Goal: Task Accomplishment & Management: Manage account settings

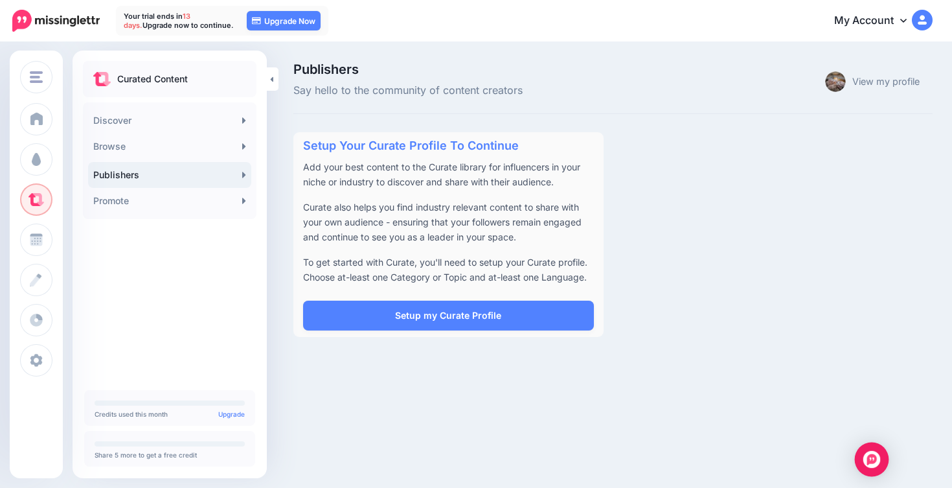
click at [864, 458] on div "Open Intercom Messenger" at bounding box center [872, 459] width 34 height 34
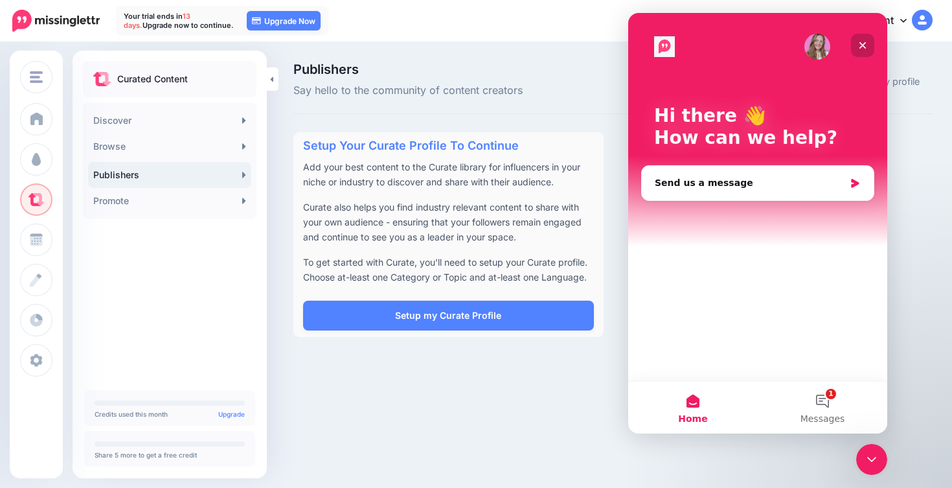
click at [862, 49] on icon "Close" at bounding box center [862, 45] width 10 height 10
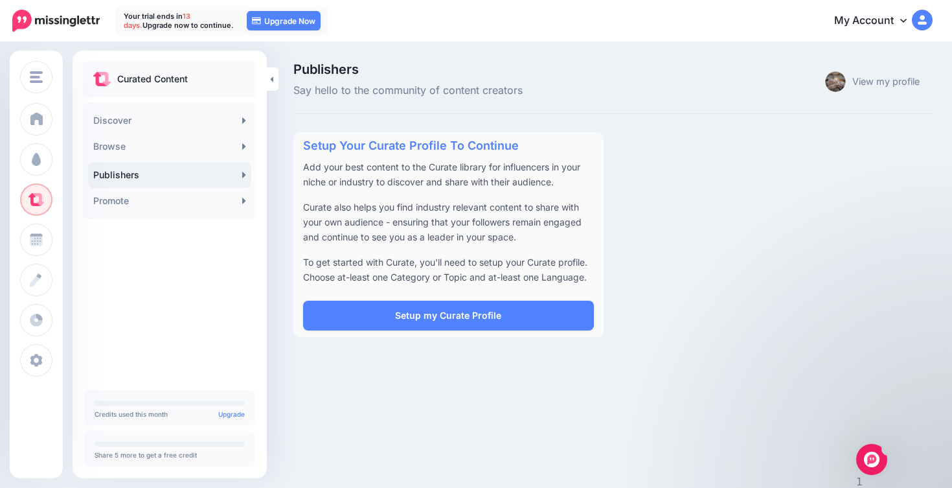
click at [898, 13] on link "My Account" at bounding box center [876, 21] width 111 height 32
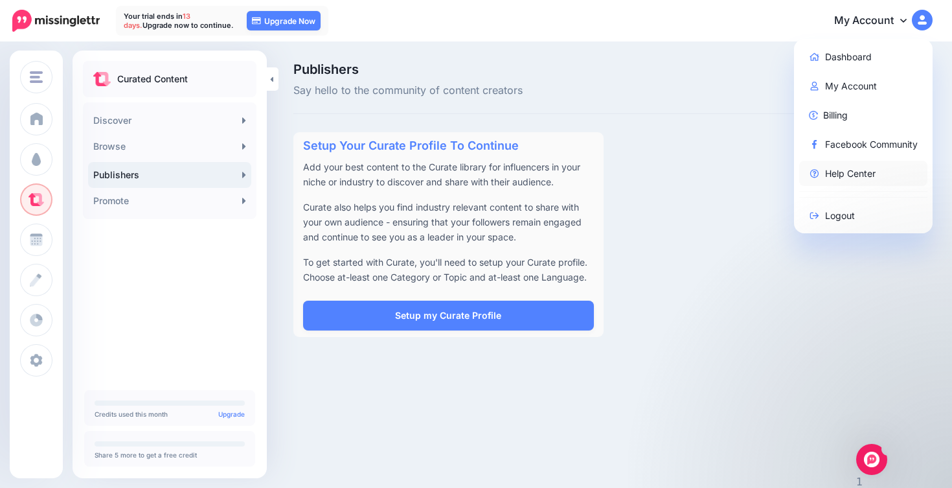
click at [866, 171] on link "Help Center" at bounding box center [863, 173] width 129 height 25
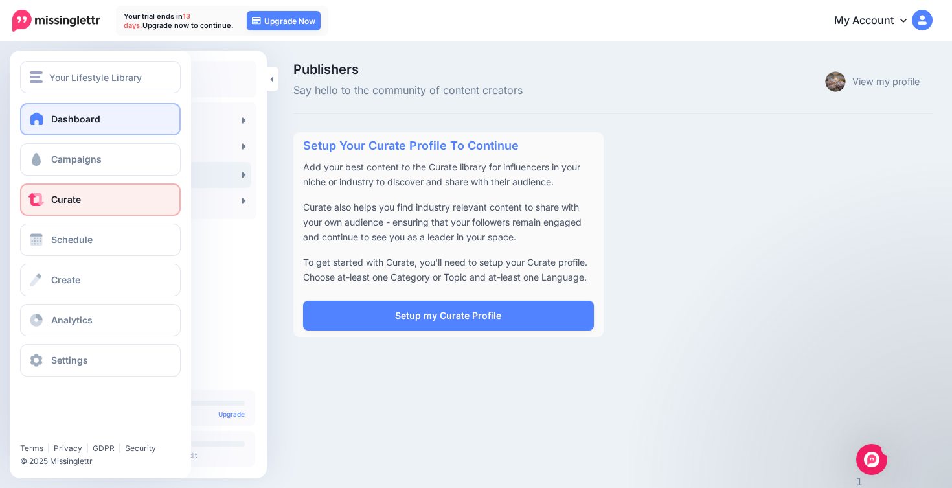
click at [108, 124] on link "Dashboard" at bounding box center [100, 119] width 161 height 32
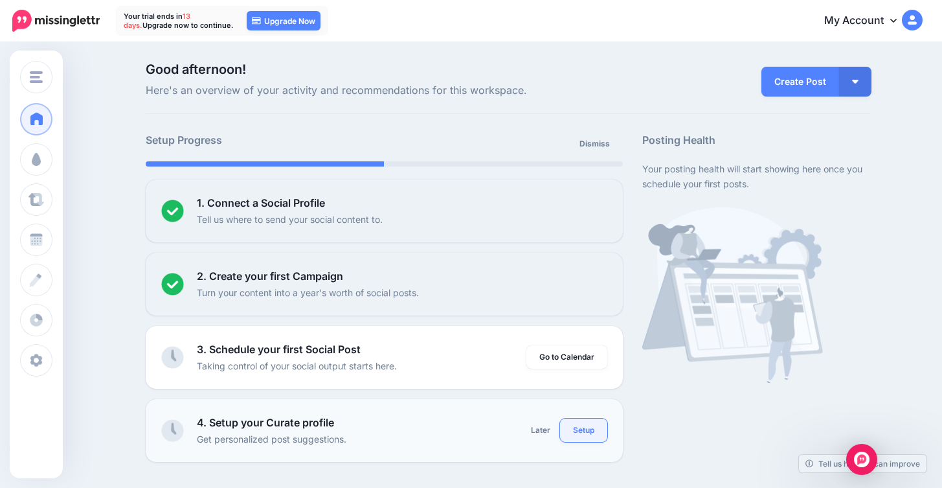
click at [578, 438] on link "Setup" at bounding box center [583, 429] width 47 height 23
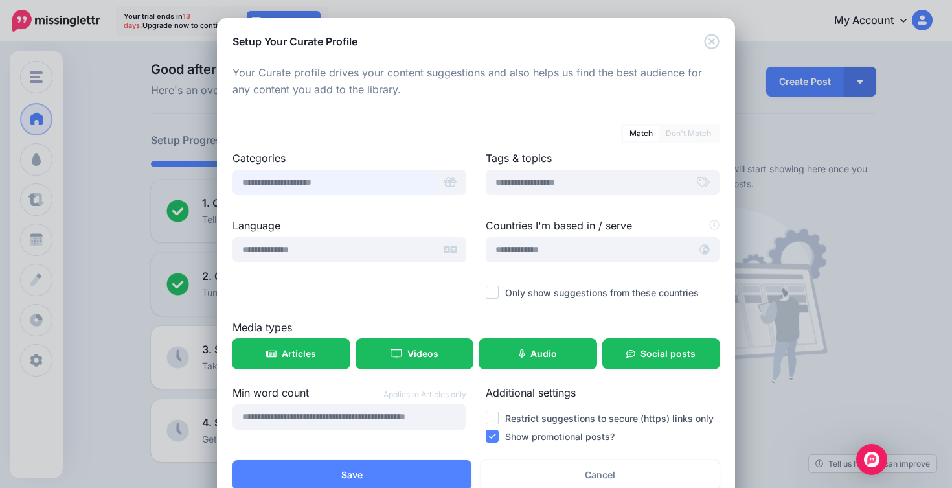
click at [387, 181] on input "text" at bounding box center [333, 182] width 202 height 25
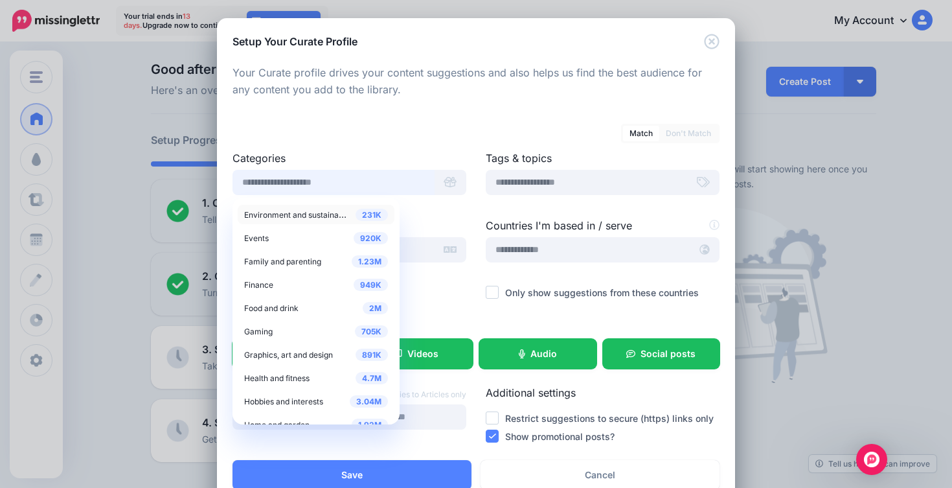
scroll to position [139, 0]
click at [260, 286] on span "Finance" at bounding box center [258, 284] width 29 height 10
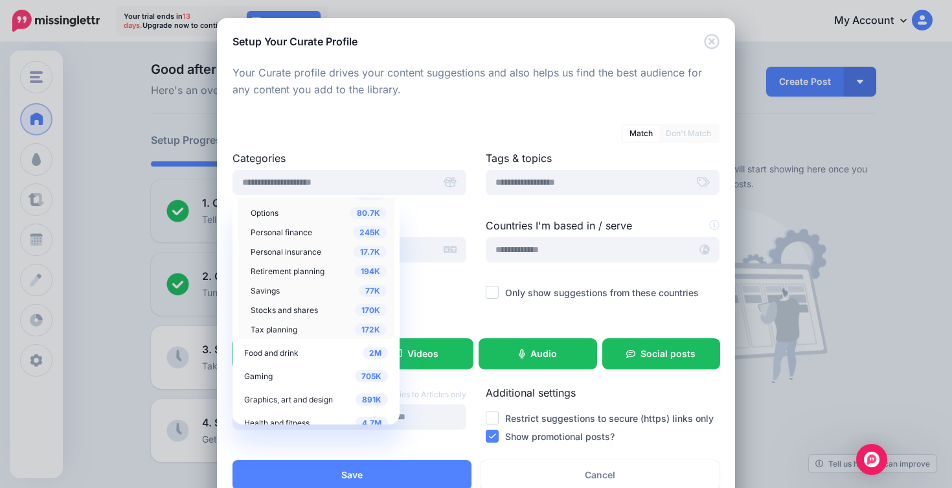
scroll to position [719, 0]
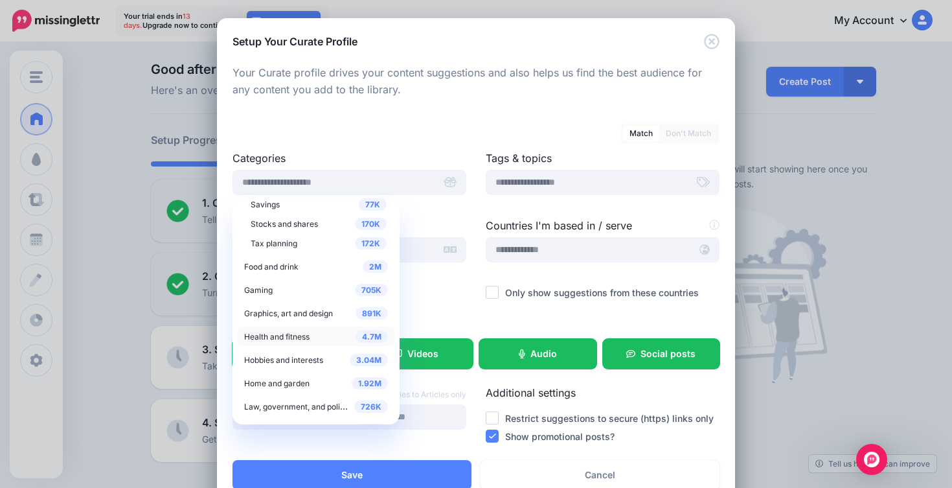
click at [267, 337] on span "Health and fitness" at bounding box center [276, 336] width 65 height 10
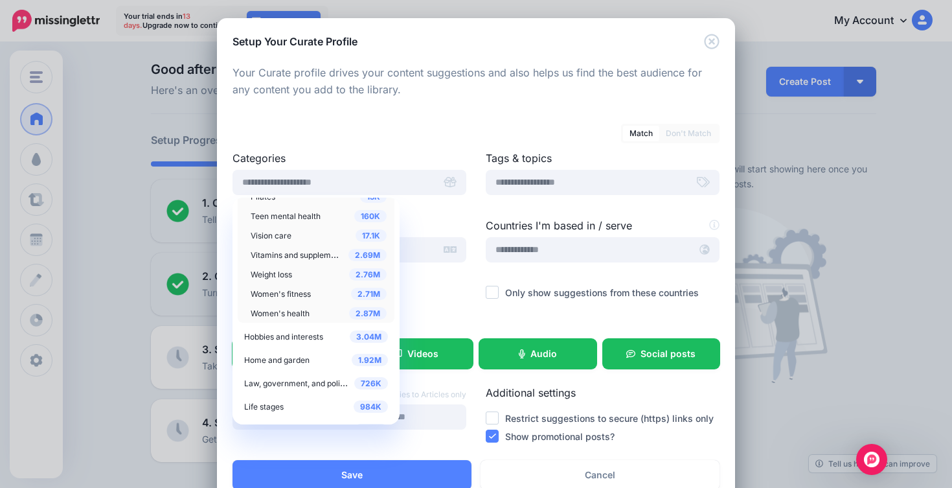
scroll to position [777, 0]
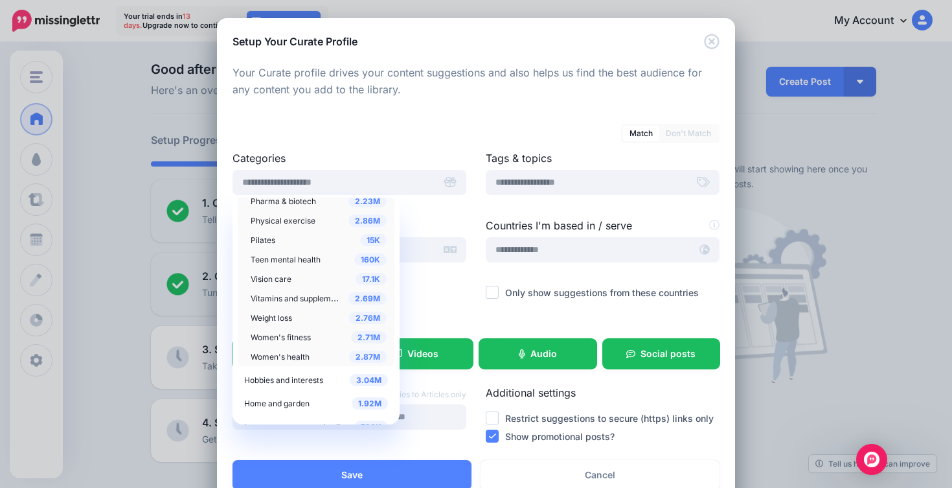
click at [267, 353] on span "Women's health" at bounding box center [280, 357] width 59 height 10
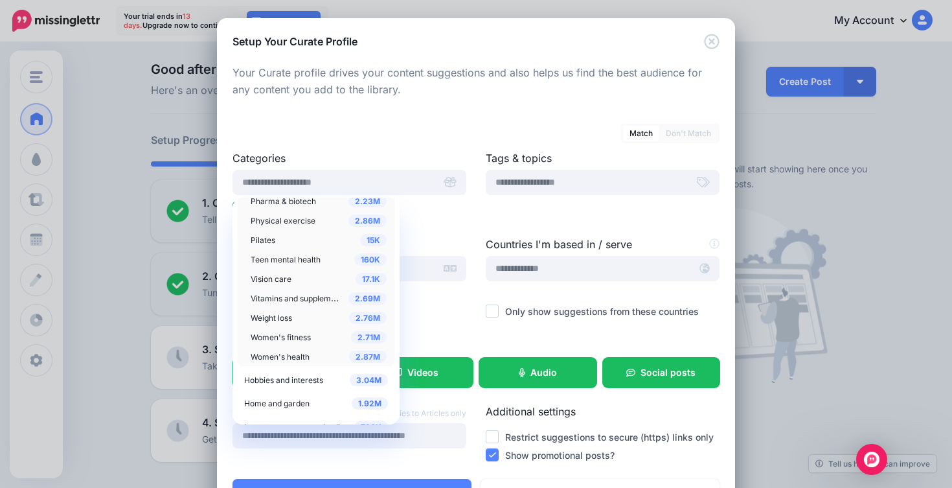
click at [271, 335] on span "Women's fitness" at bounding box center [281, 337] width 60 height 10
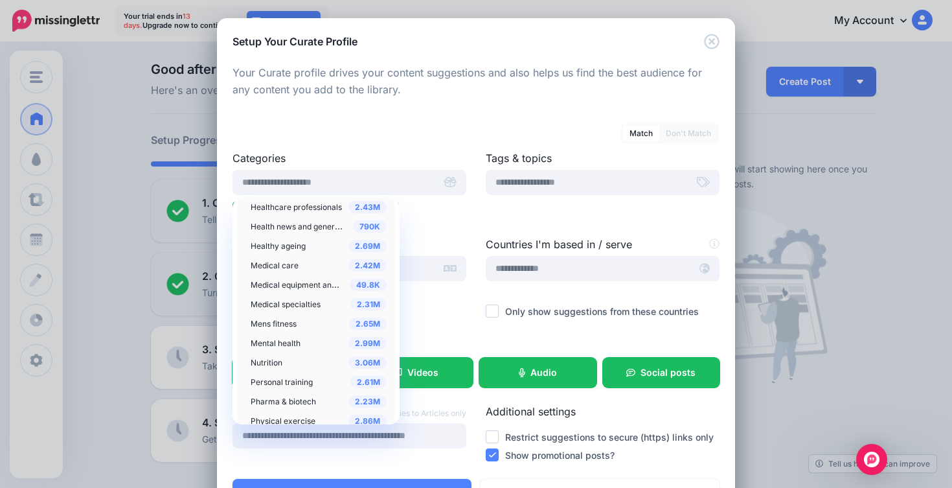
scroll to position [563, 0]
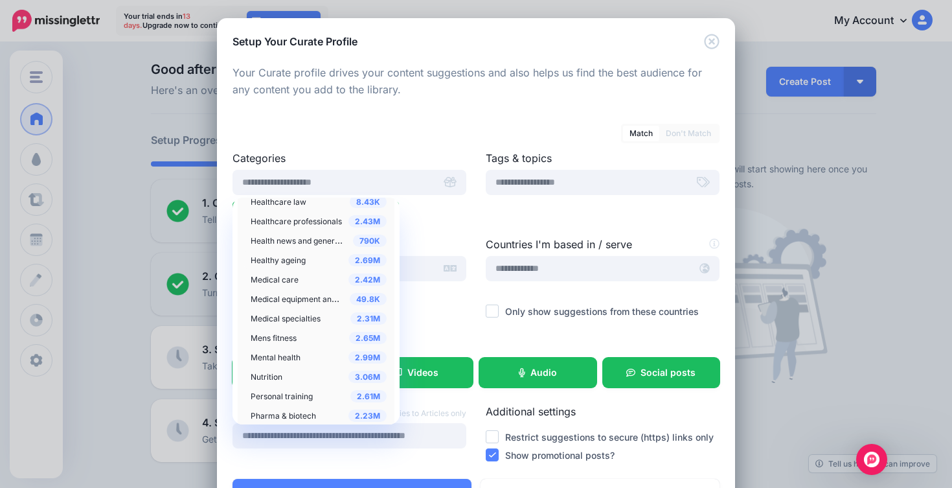
click at [286, 262] on span "Healthy ageing" at bounding box center [278, 260] width 55 height 10
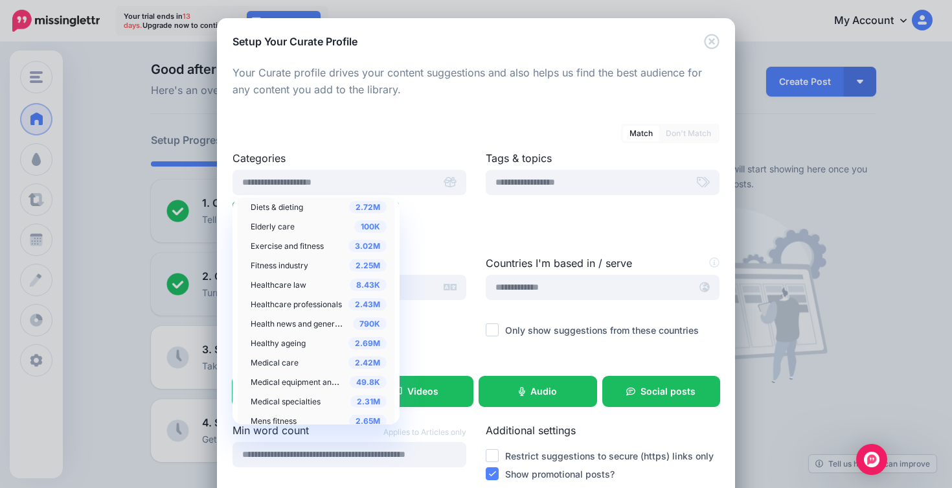
scroll to position [474, 0]
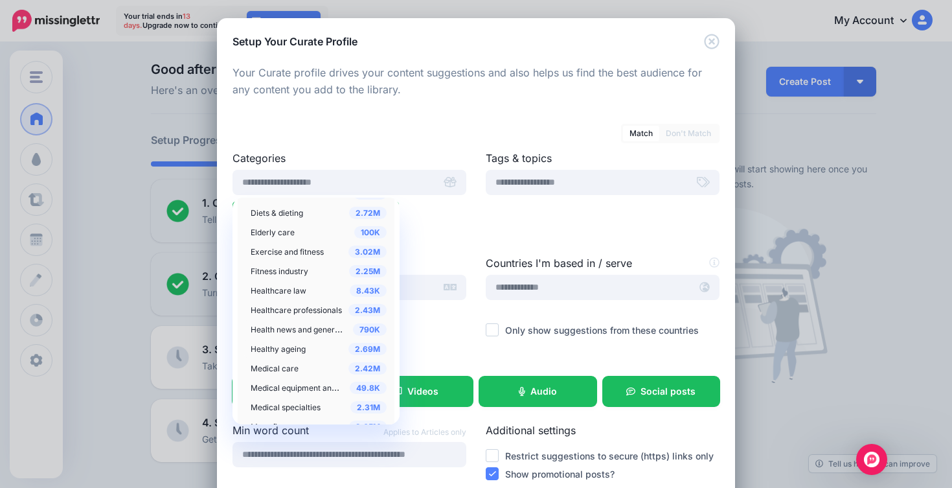
click at [289, 330] on span "Health news and general info" at bounding box center [304, 328] width 106 height 11
click at [438, 269] on label "Language" at bounding box center [349, 263] width 234 height 16
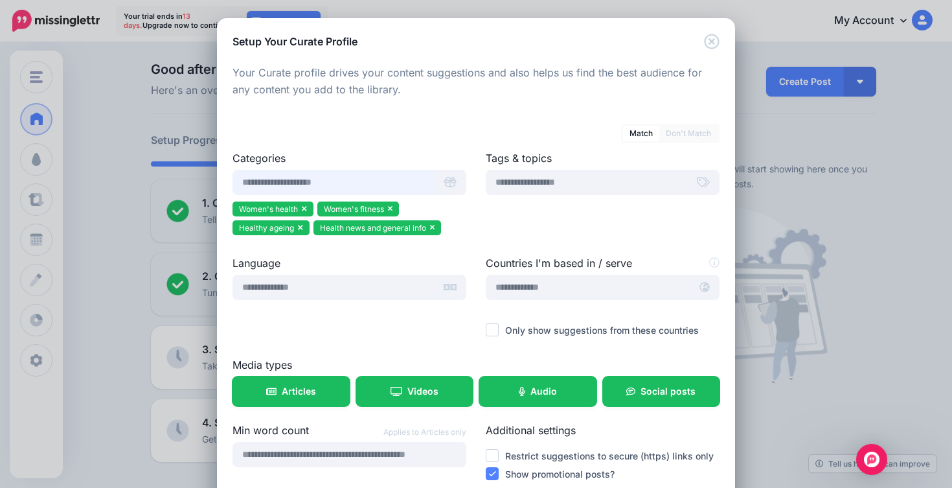
click at [348, 186] on input "text" at bounding box center [333, 182] width 202 height 25
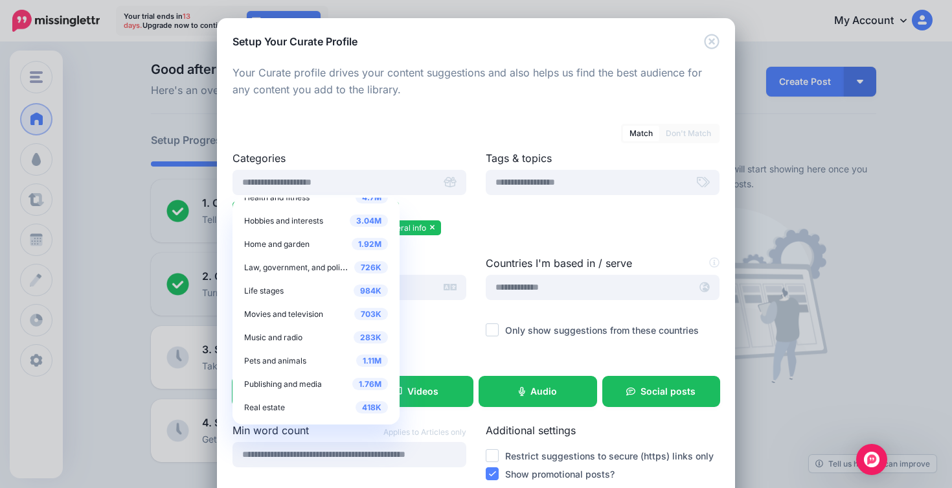
scroll to position [262, 0]
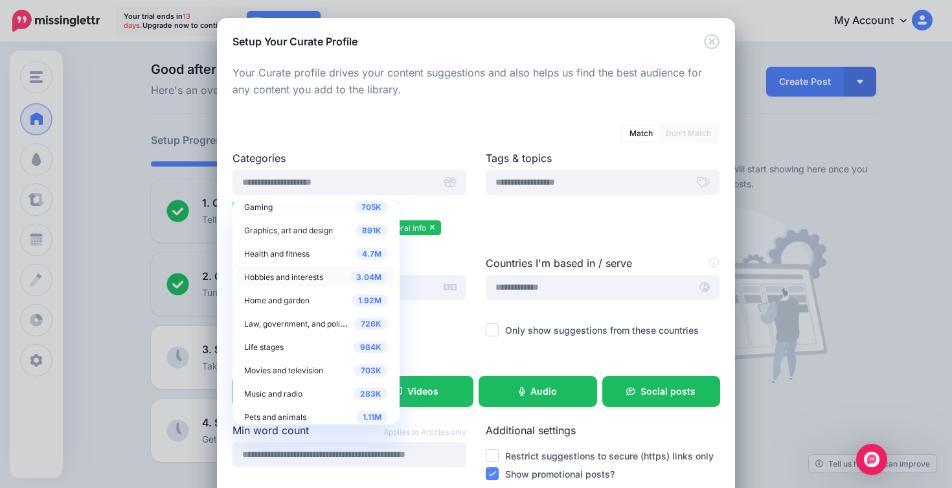
click at [295, 274] on span "Hobbies and interests" at bounding box center [283, 277] width 79 height 10
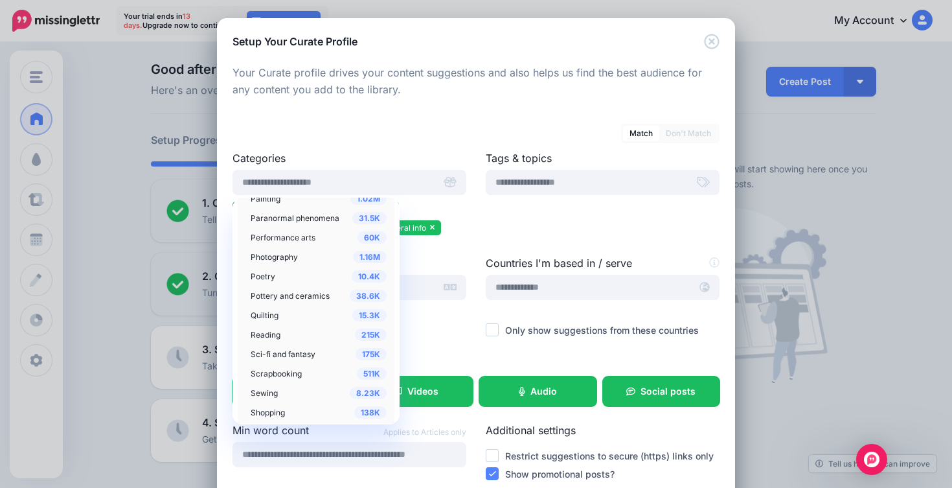
scroll to position [1020, 0]
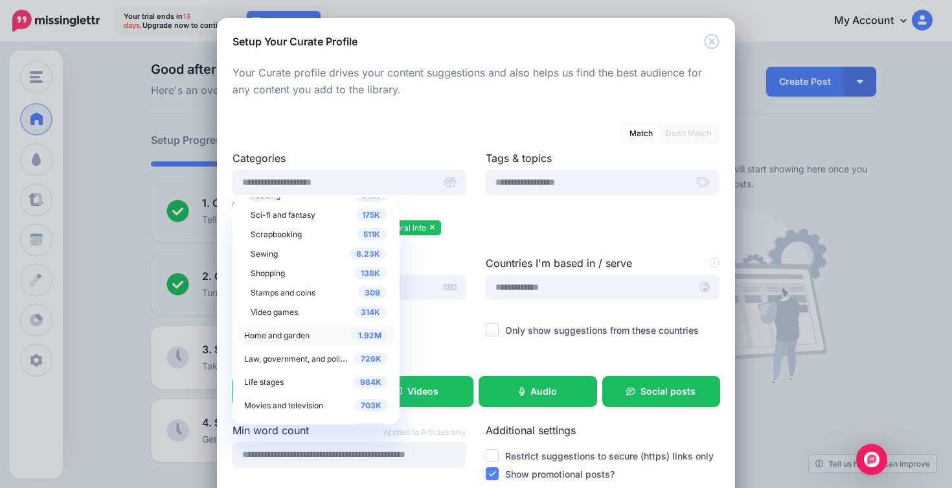
click at [285, 331] on span "Home and garden" at bounding box center [276, 335] width 65 height 10
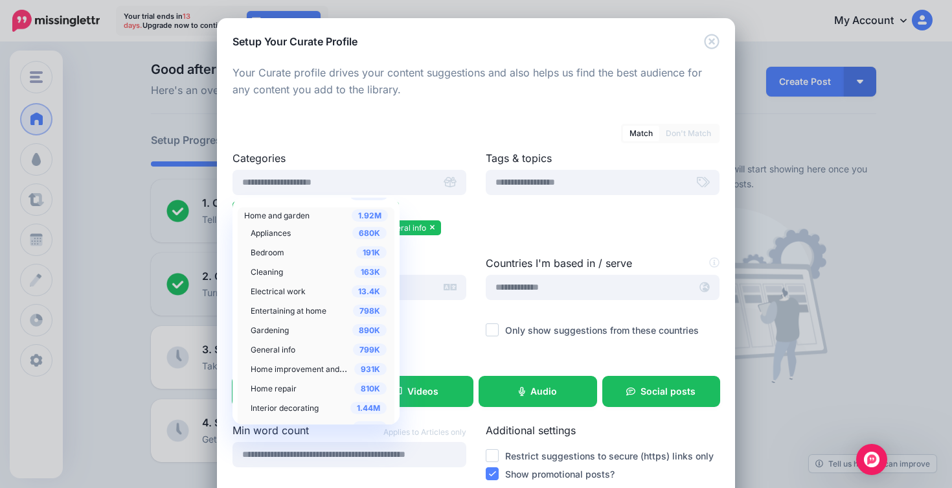
scroll to position [335, 0]
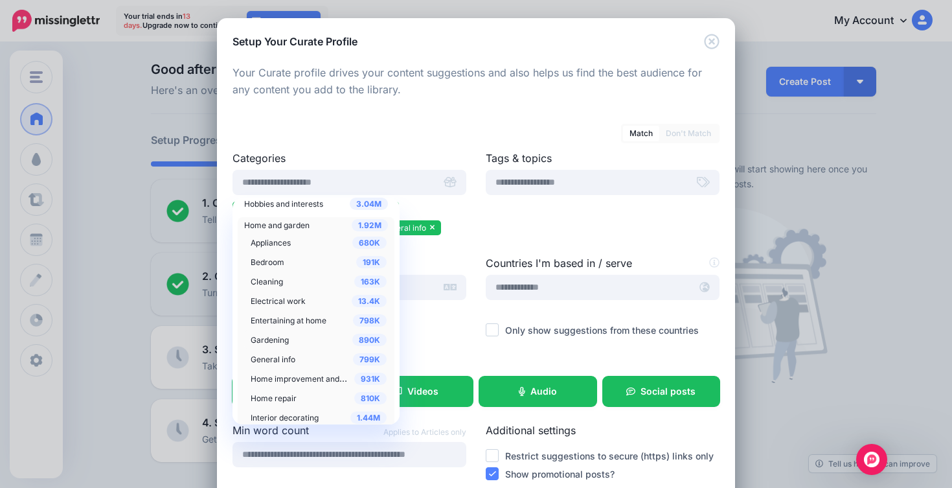
click at [265, 338] on span "Gardening" at bounding box center [270, 340] width 38 height 10
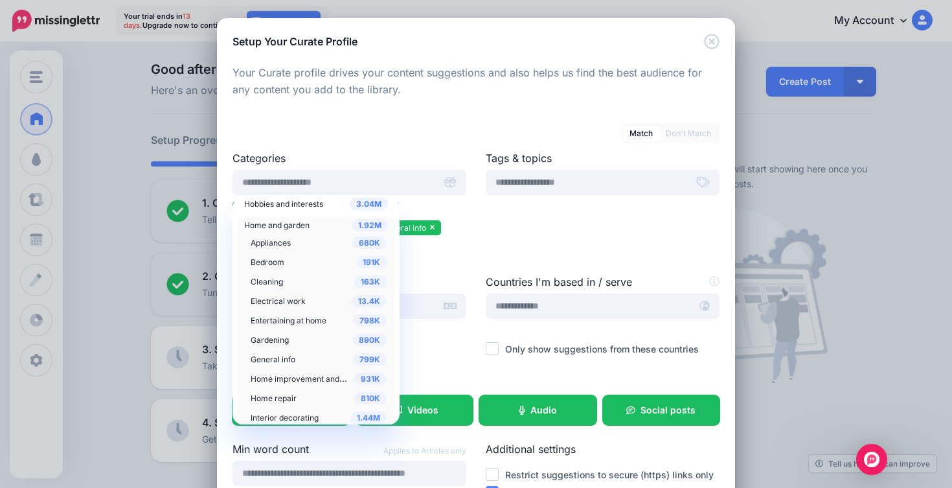
click at [275, 416] on span "Interior decorating" at bounding box center [285, 417] width 68 height 10
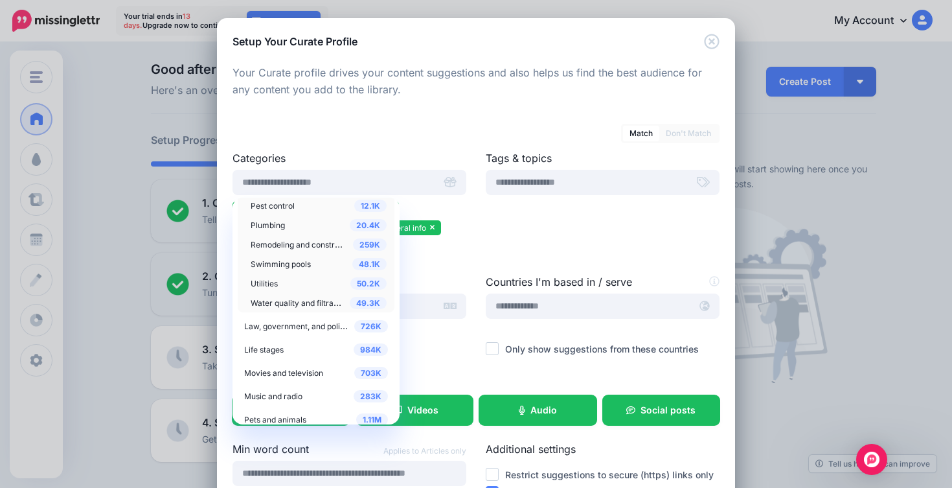
scroll to position [625, 0]
click at [268, 348] on span "Life stages" at bounding box center [263, 349] width 39 height 10
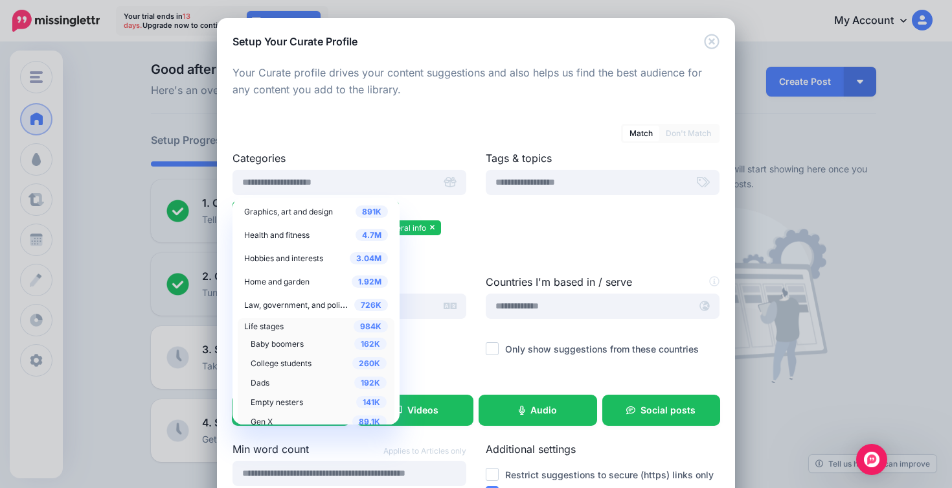
scroll to position [357, 0]
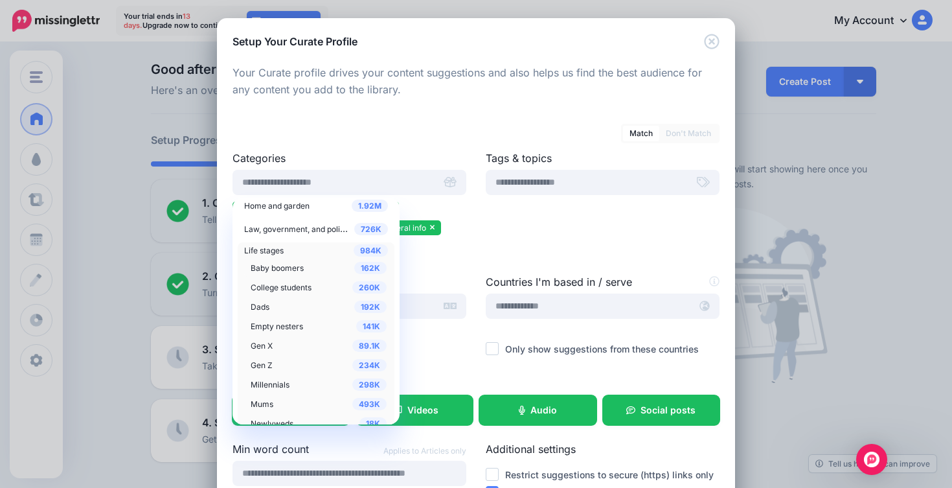
click at [295, 265] on span "Baby boomers" at bounding box center [277, 268] width 53 height 10
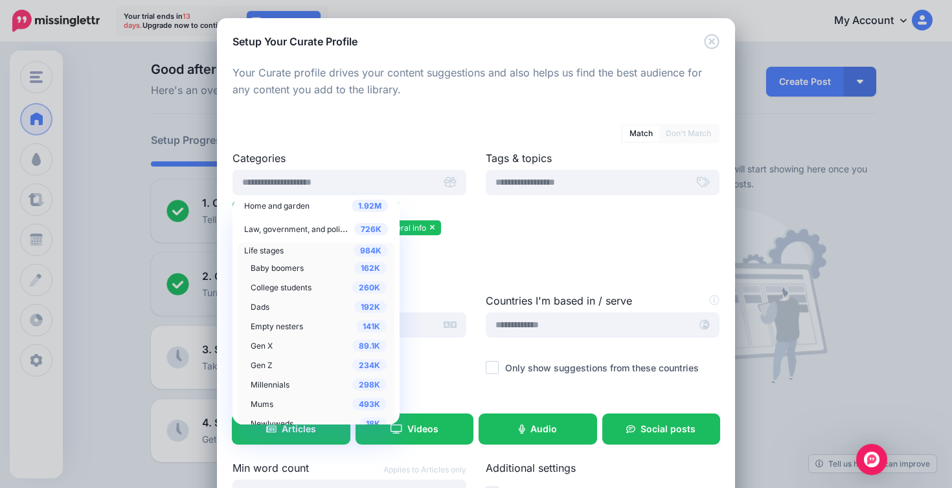
scroll to position [420, 0]
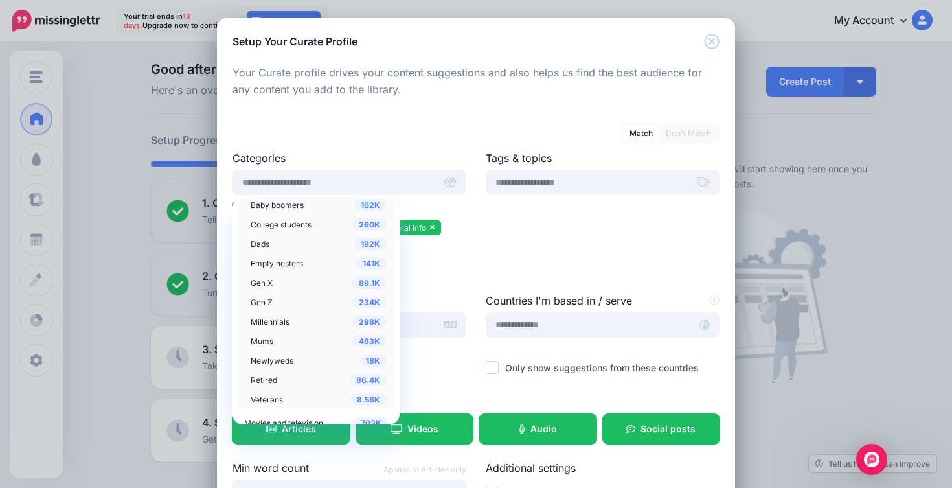
click at [289, 264] on span "Empty nesters" at bounding box center [277, 263] width 52 height 10
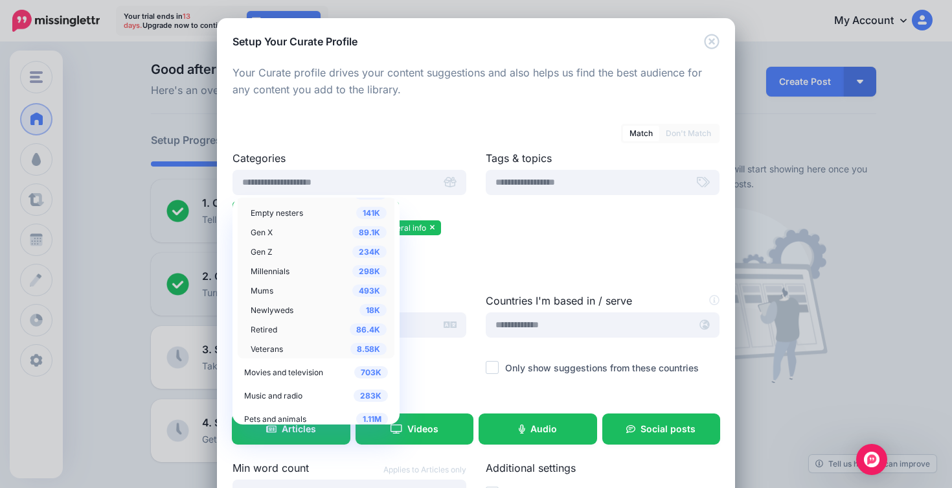
click at [267, 329] on span "Retired" at bounding box center [264, 329] width 27 height 10
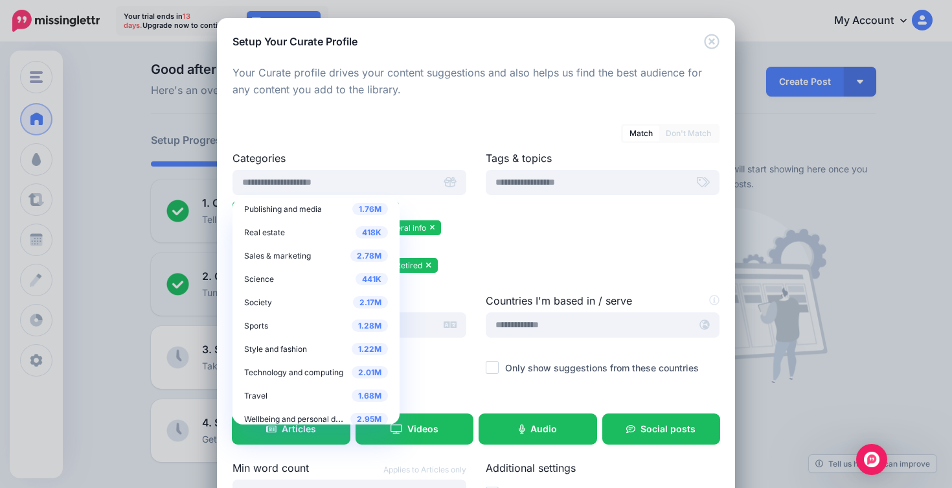
scroll to position [710, 0]
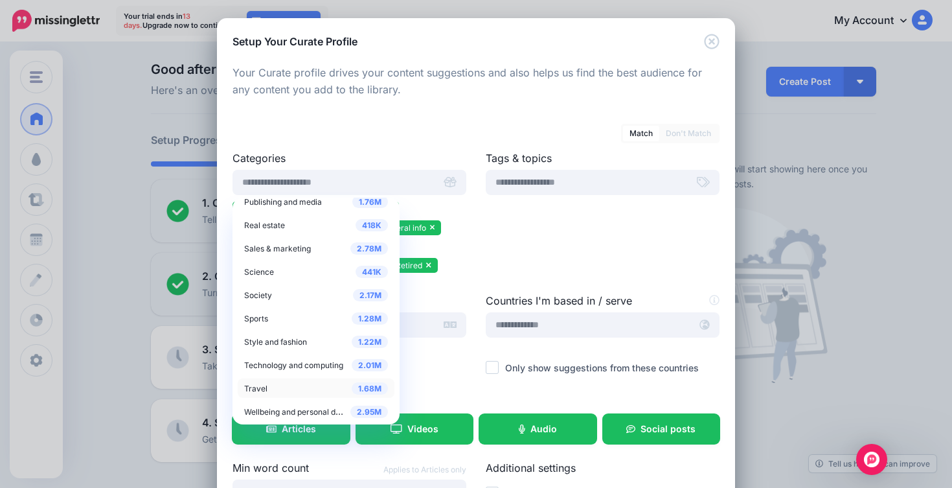
click at [256, 385] on span "Travel" at bounding box center [255, 388] width 23 height 10
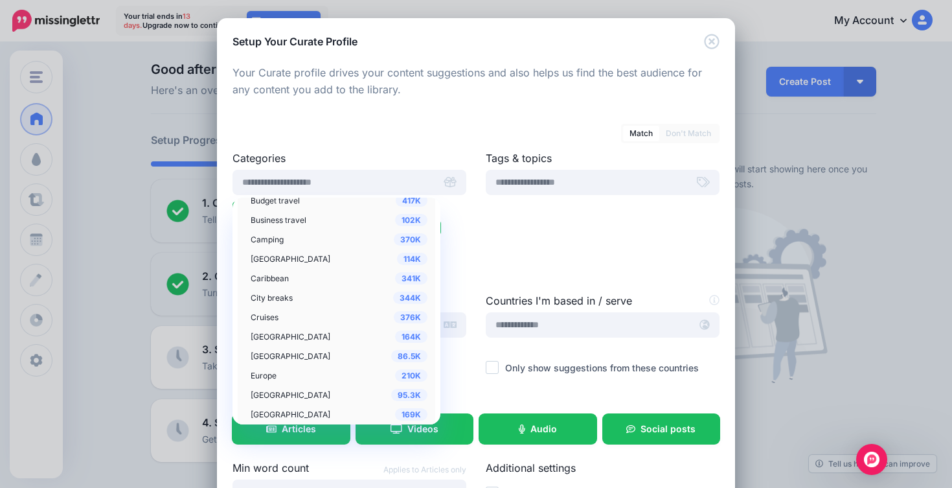
scroll to position [841, 0]
click at [263, 391] on span "France" at bounding box center [291, 393] width 80 height 10
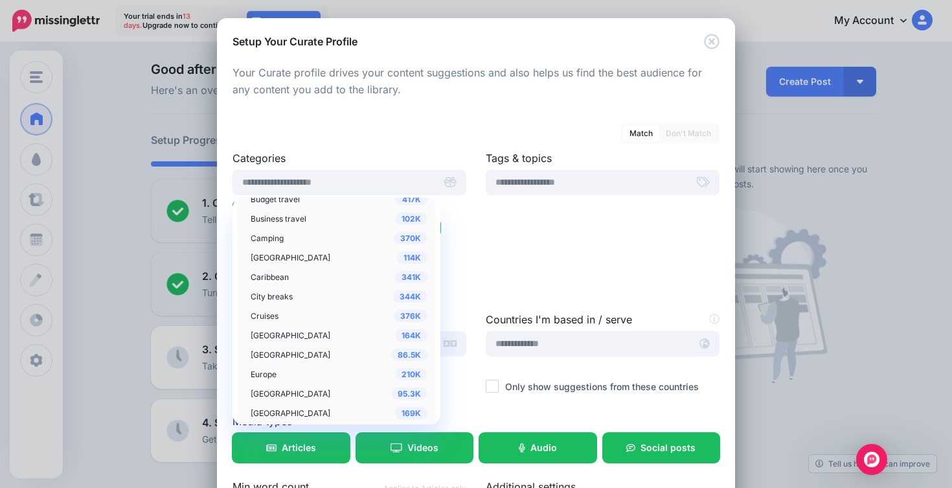
click at [260, 370] on span "Europe" at bounding box center [264, 374] width 26 height 10
click at [271, 331] on span "Luxury travel" at bounding box center [275, 335] width 49 height 10
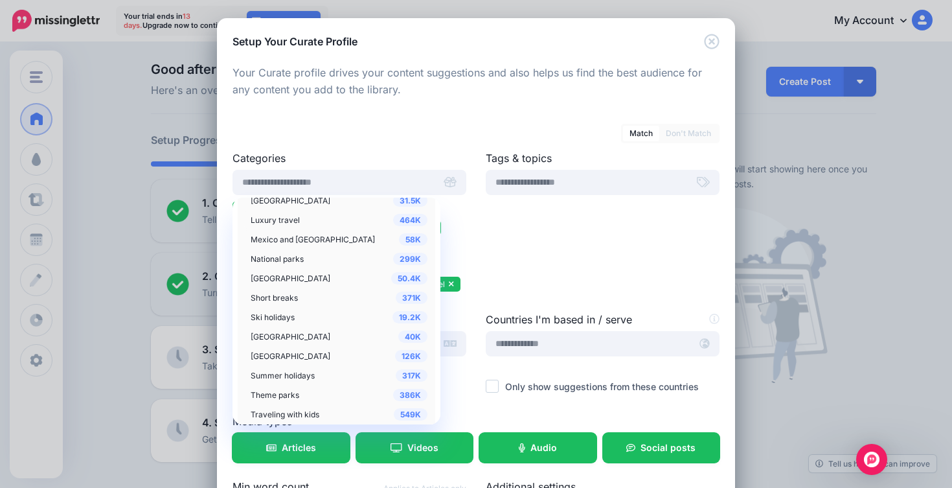
scroll to position [1258, 0]
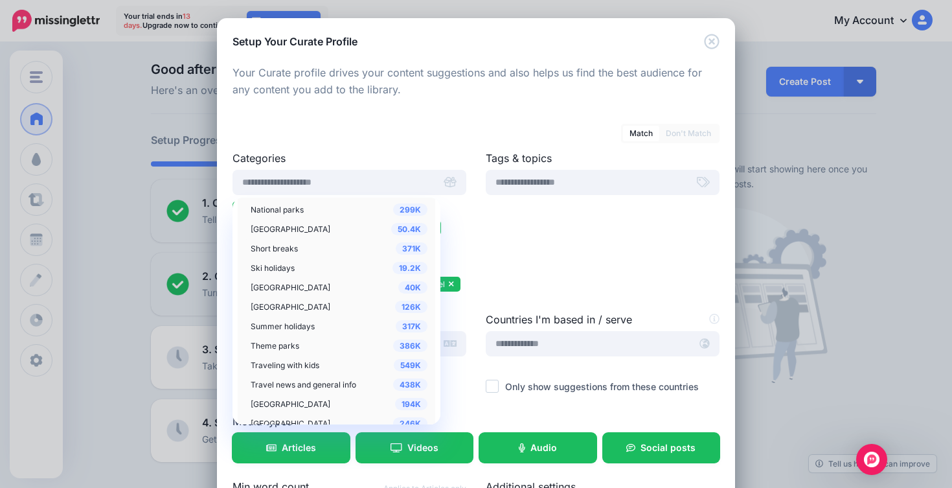
click at [291, 249] on span "Short breaks" at bounding box center [274, 248] width 47 height 10
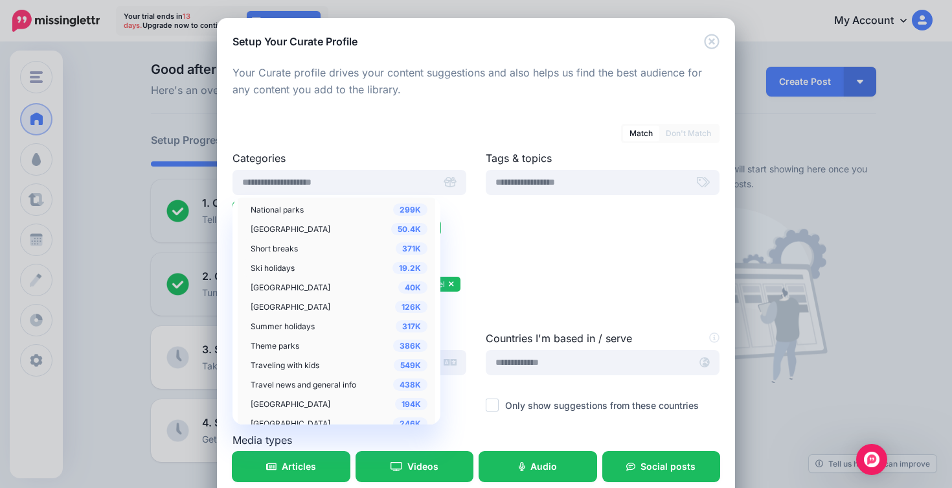
click at [284, 268] on span "Ski holidays" at bounding box center [273, 268] width 44 height 10
click at [304, 385] on span "Travel news and general info" at bounding box center [304, 384] width 106 height 10
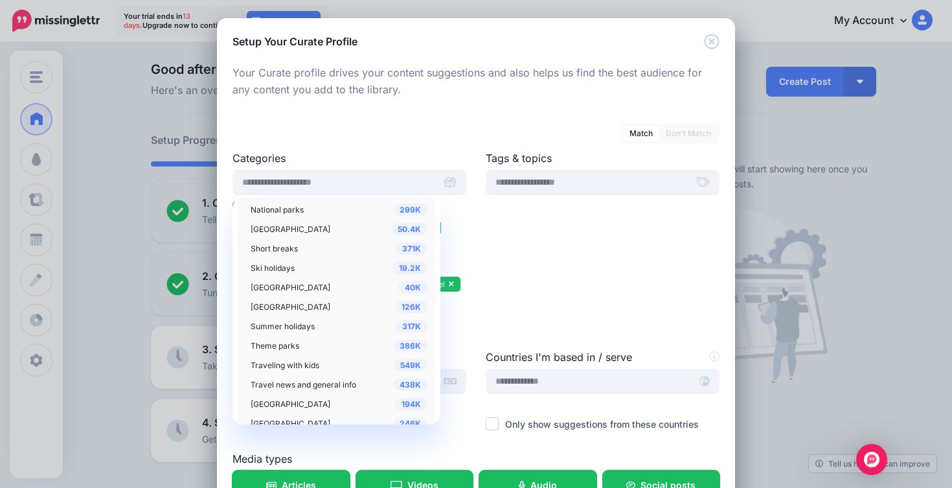
click at [286, 405] on span "United Kingdom" at bounding box center [291, 404] width 80 height 10
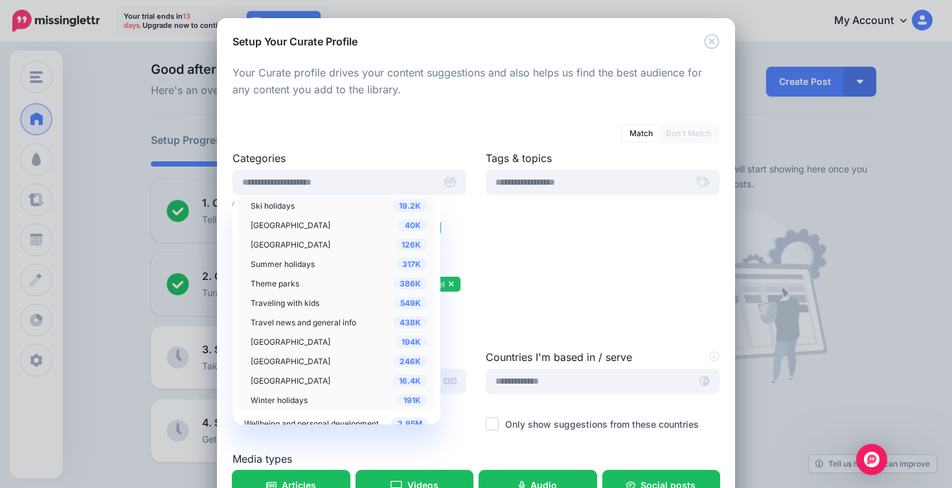
scroll to position [1321, 0]
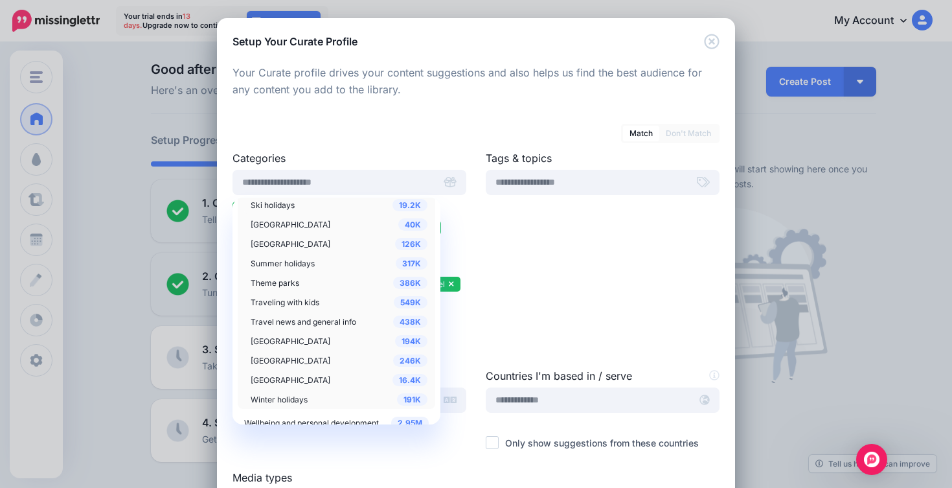
click at [310, 357] on span "United States of America" at bounding box center [291, 360] width 80 height 10
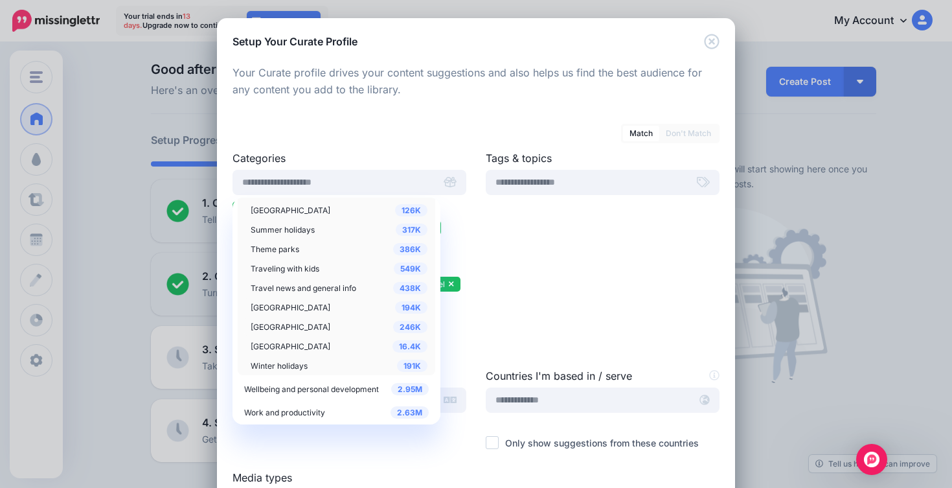
scroll to position [1357, 0]
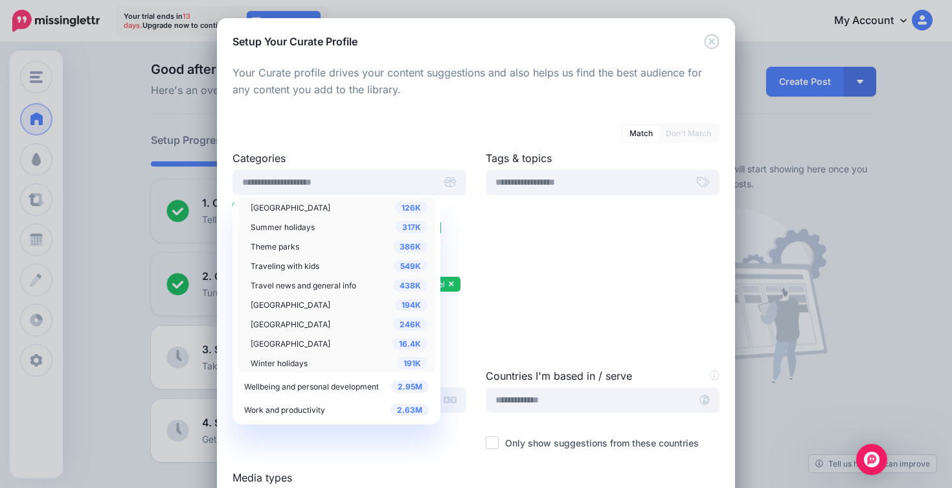
click at [281, 363] on span "Winter holidays" at bounding box center [279, 363] width 57 height 10
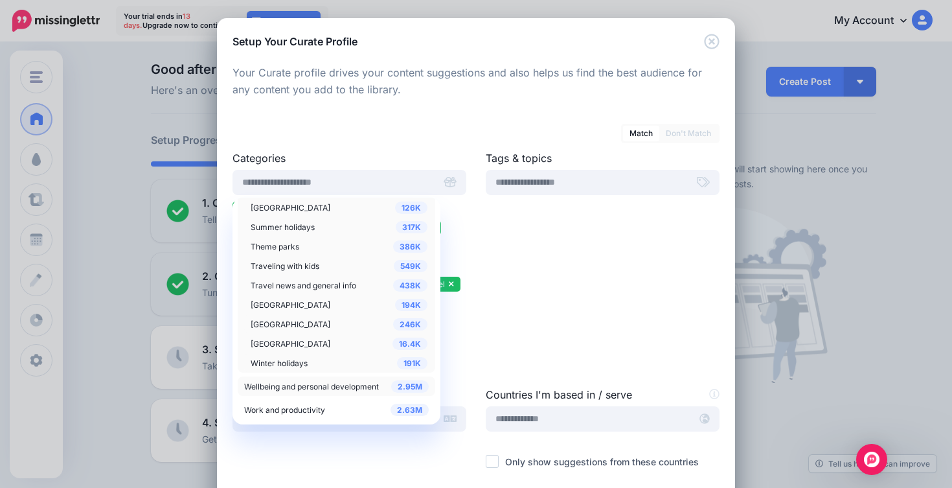
click at [310, 380] on div "2.95M Wellbeing and personal development" at bounding box center [336, 386] width 185 height 16
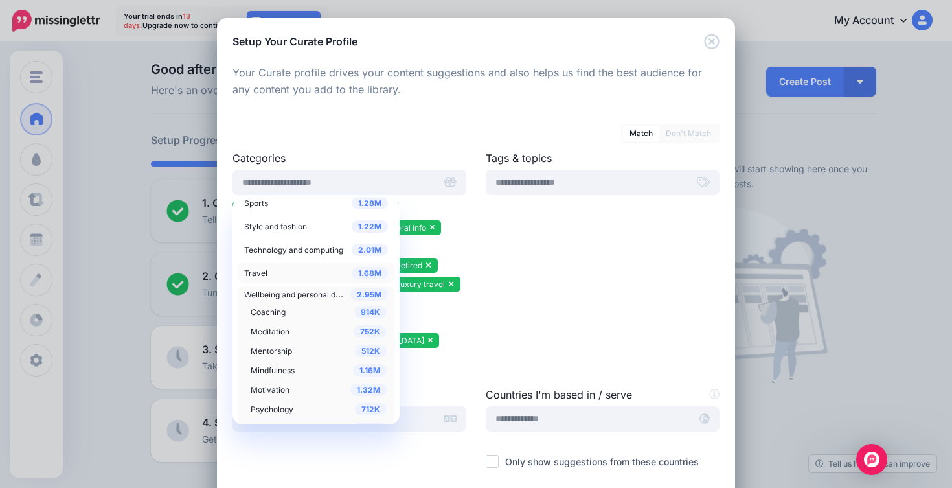
scroll to position [627, 0]
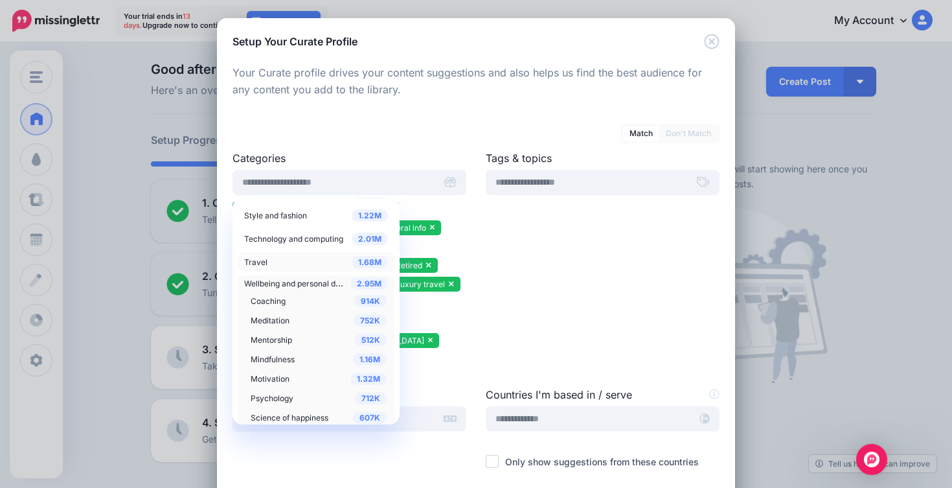
click at [280, 355] on span "Mindfulness" at bounding box center [273, 359] width 44 height 10
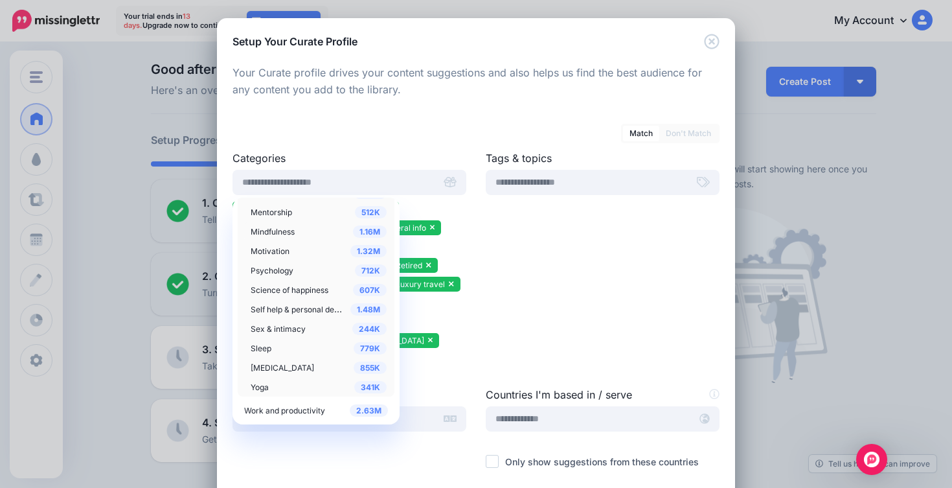
scroll to position [755, 0]
click at [274, 385] on div "341K Yoga" at bounding box center [319, 386] width 136 height 16
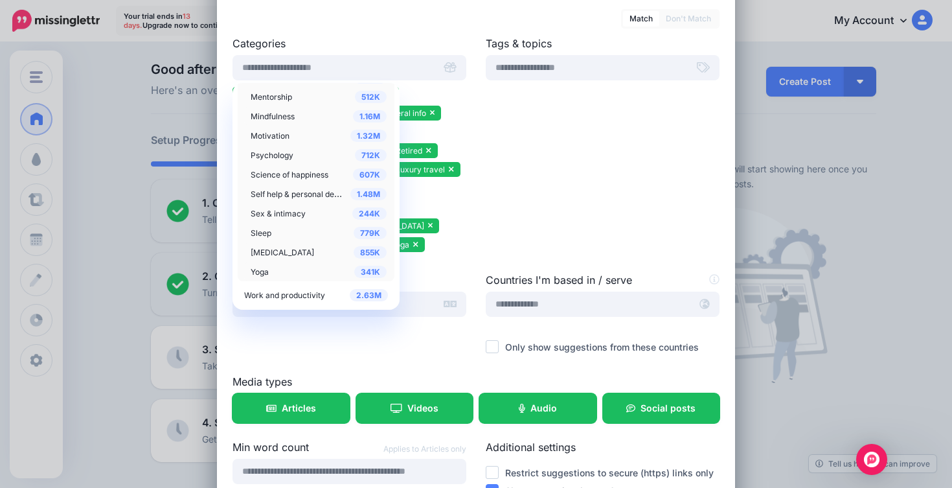
scroll to position [177, 0]
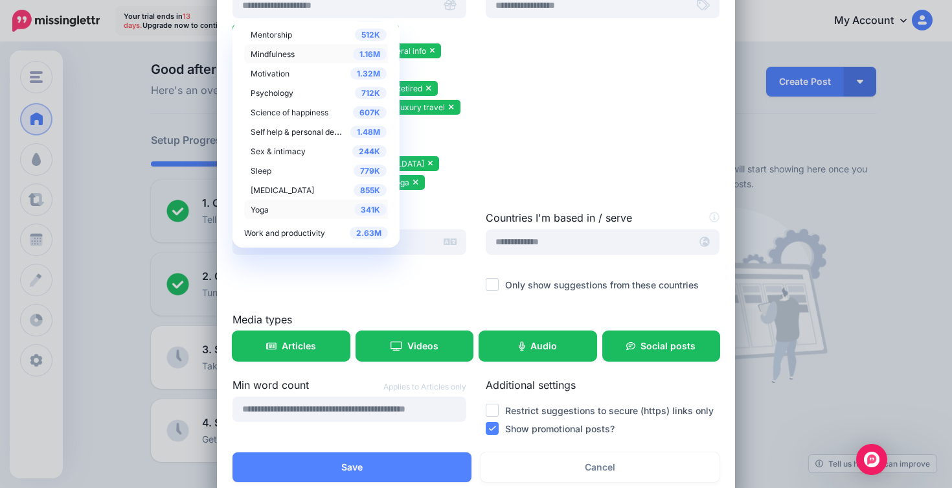
click at [597, 183] on div "Tags & topics" at bounding box center [602, 91] width 253 height 236
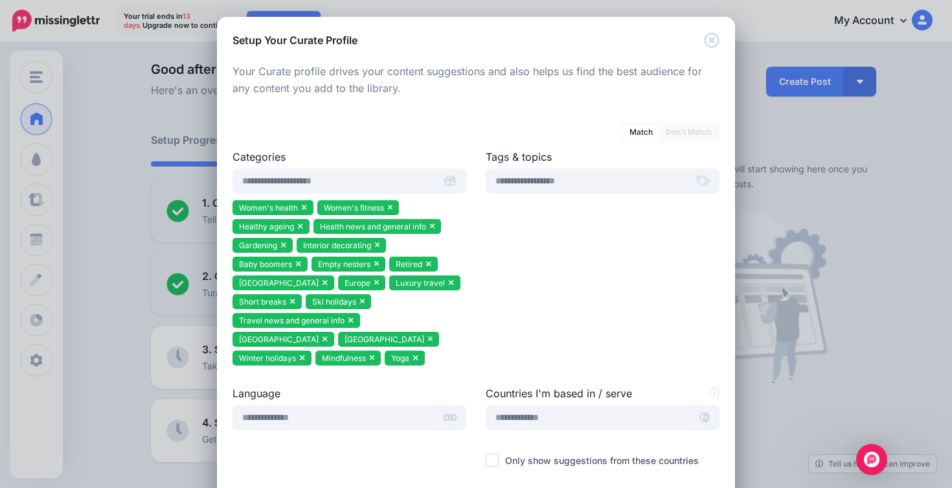
scroll to position [0, 0]
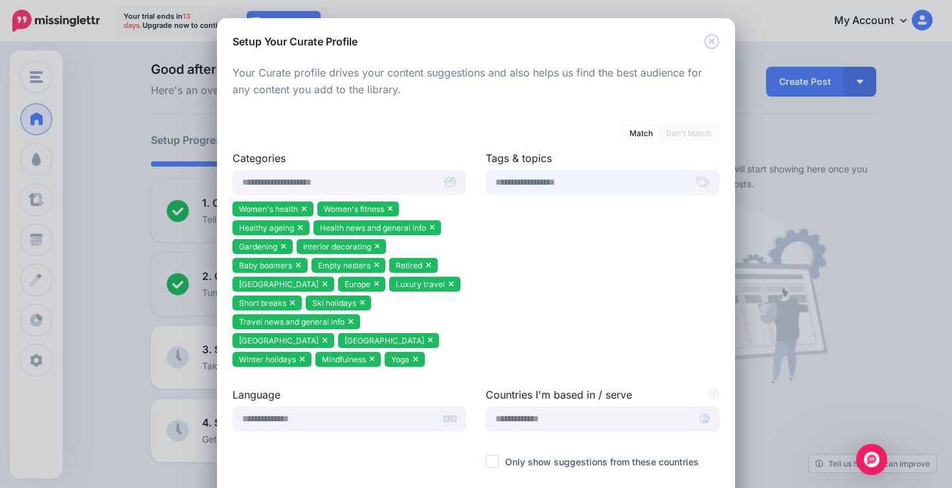
click at [539, 177] on input "text" at bounding box center [587, 182] width 202 height 25
click at [541, 425] on input "text" at bounding box center [588, 418] width 205 height 25
click at [549, 444] on div "United States of America" at bounding box center [614, 449] width 234 height 16
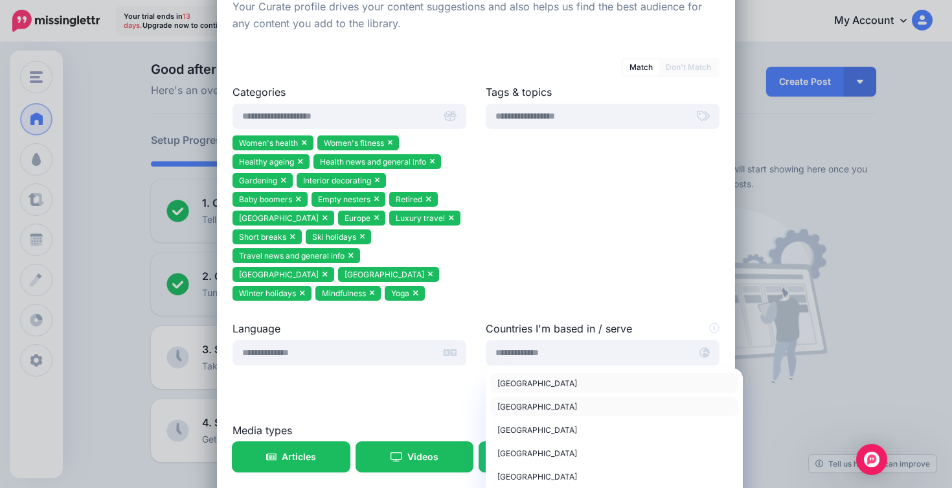
scroll to position [101, 0]
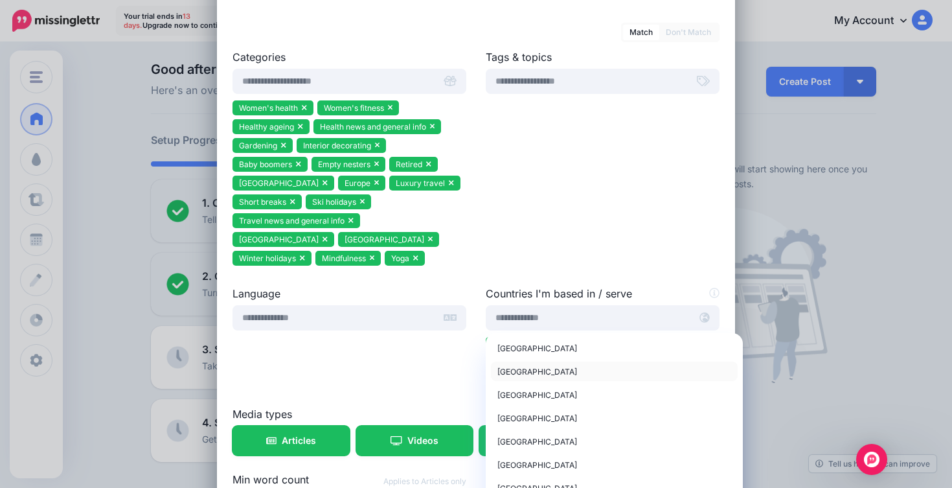
click at [529, 368] on span "United Kingdom" at bounding box center [537, 371] width 80 height 10
click at [510, 392] on span "Canada" at bounding box center [537, 395] width 80 height 10
click at [509, 417] on span "France" at bounding box center [537, 418] width 80 height 10
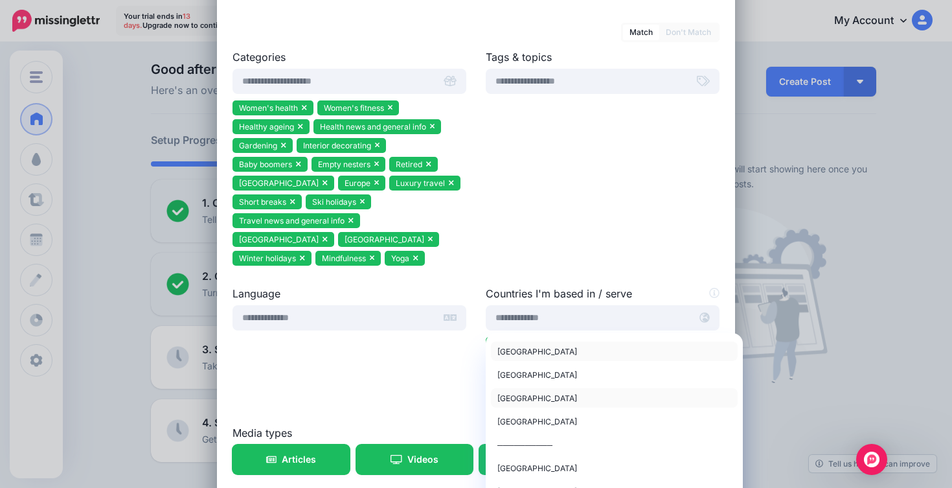
scroll to position [63, 0]
click at [510, 422] on span "Australia" at bounding box center [537, 425] width 80 height 10
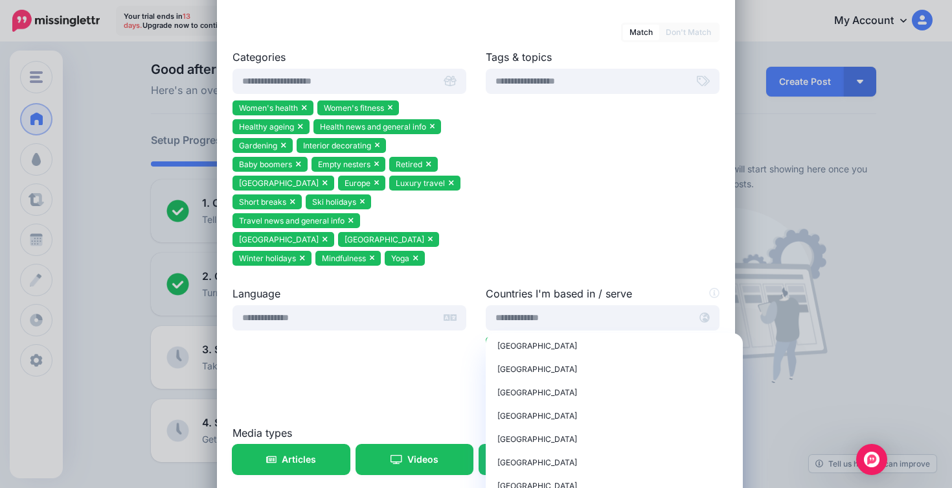
scroll to position [579, 0]
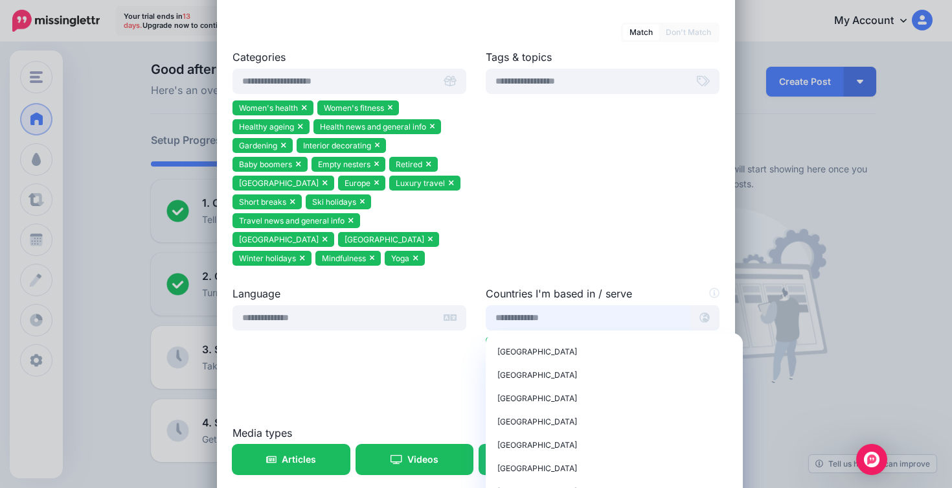
click at [506, 317] on input "text" at bounding box center [588, 317] width 205 height 25
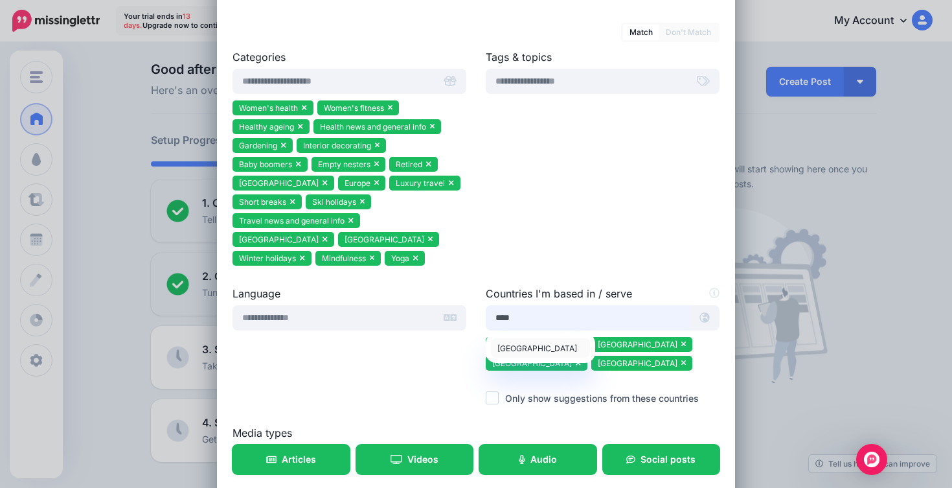
type input "****"
click at [514, 351] on span "Canada" at bounding box center [537, 348] width 80 height 10
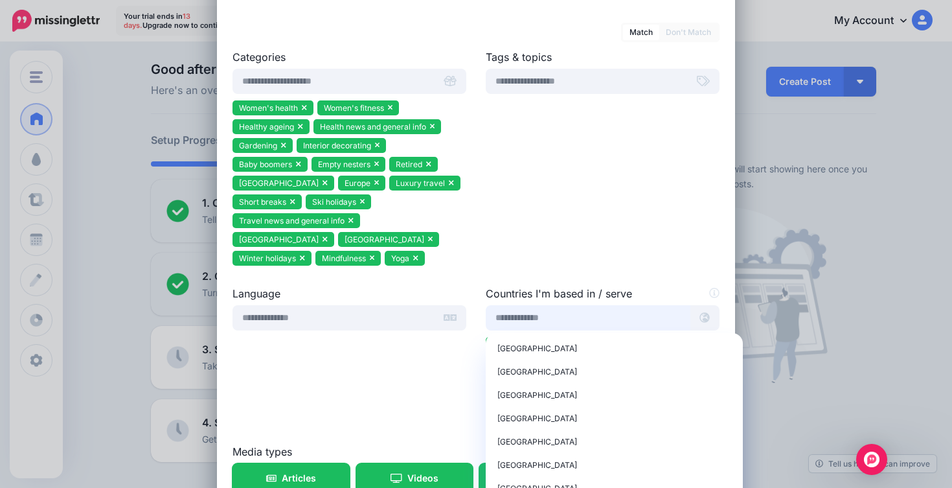
click at [524, 318] on input "text" at bounding box center [588, 317] width 205 height 25
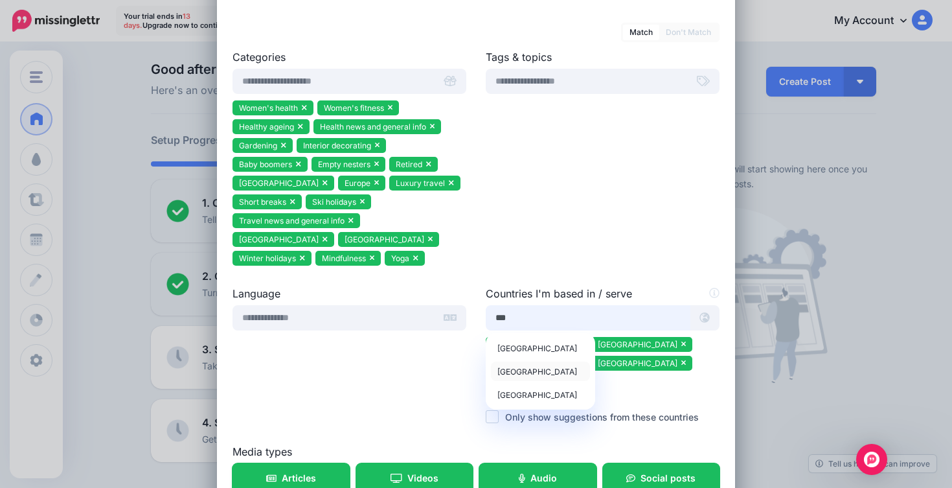
type input "***"
click at [526, 368] on span "New Zealand" at bounding box center [537, 371] width 80 height 10
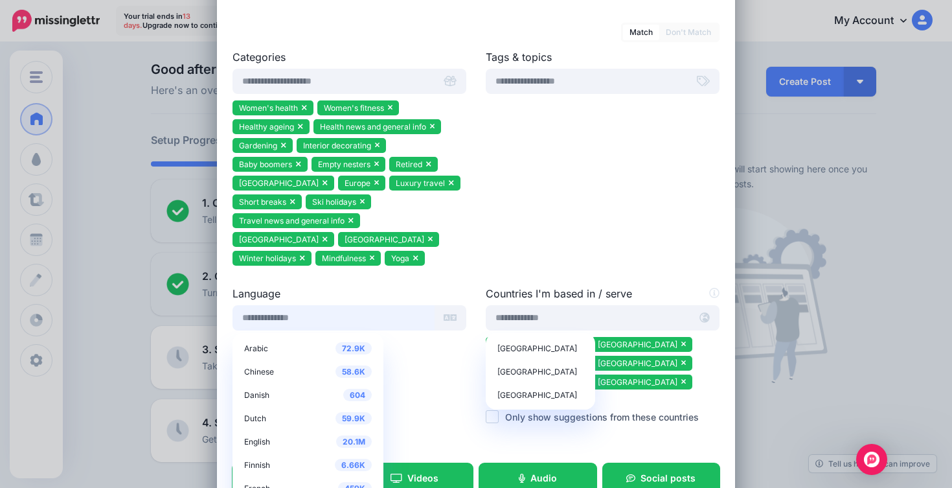
click at [295, 313] on input "text" at bounding box center [333, 317] width 202 height 25
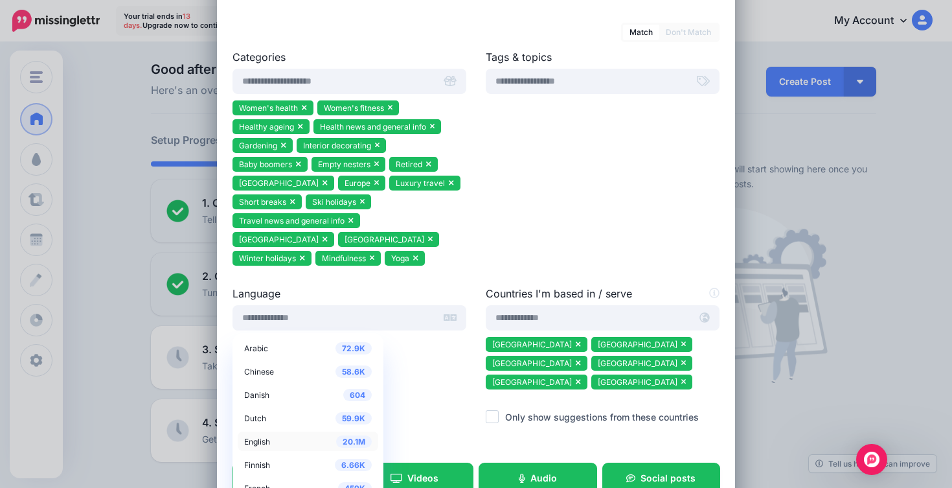
click at [257, 440] on span "English" at bounding box center [257, 441] width 26 height 10
click at [387, 368] on div at bounding box center [349, 363] width 234 height 16
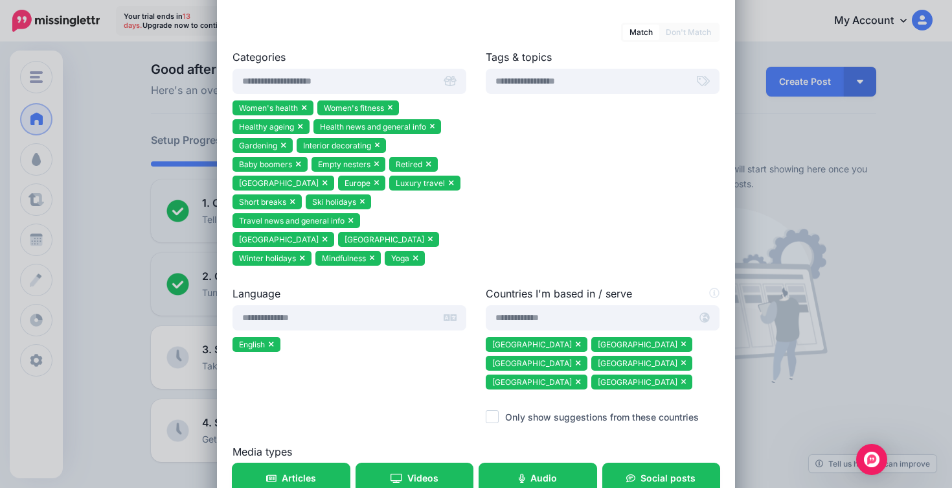
scroll to position [164, 0]
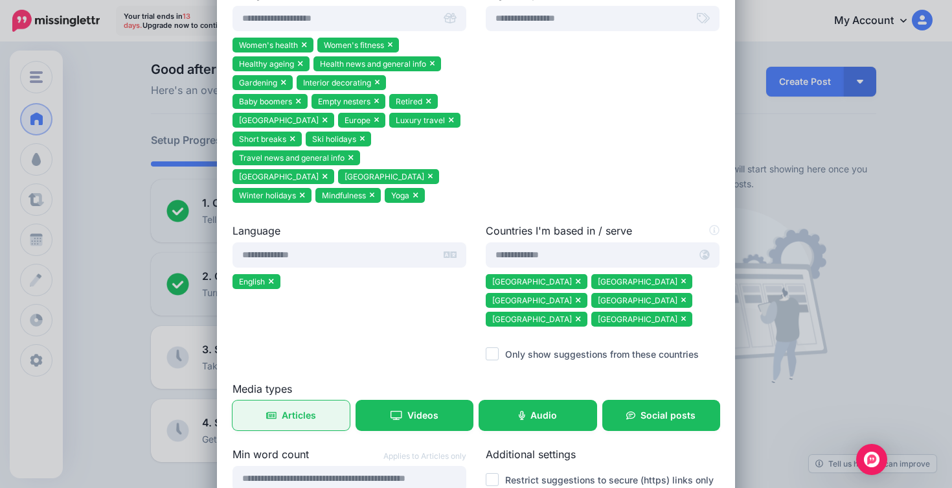
click at [257, 421] on link "Articles" at bounding box center [290, 415] width 117 height 30
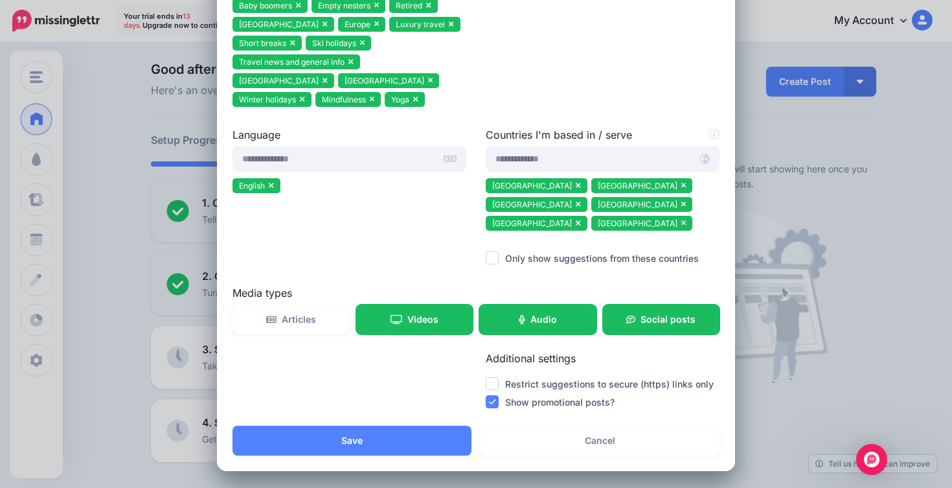
scroll to position [261, 0]
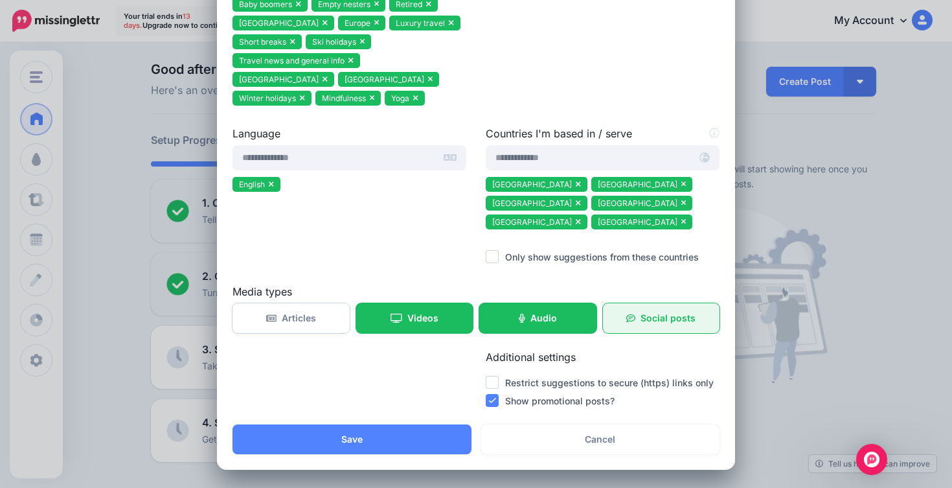
click at [677, 324] on link "Social posts" at bounding box center [661, 318] width 117 height 30
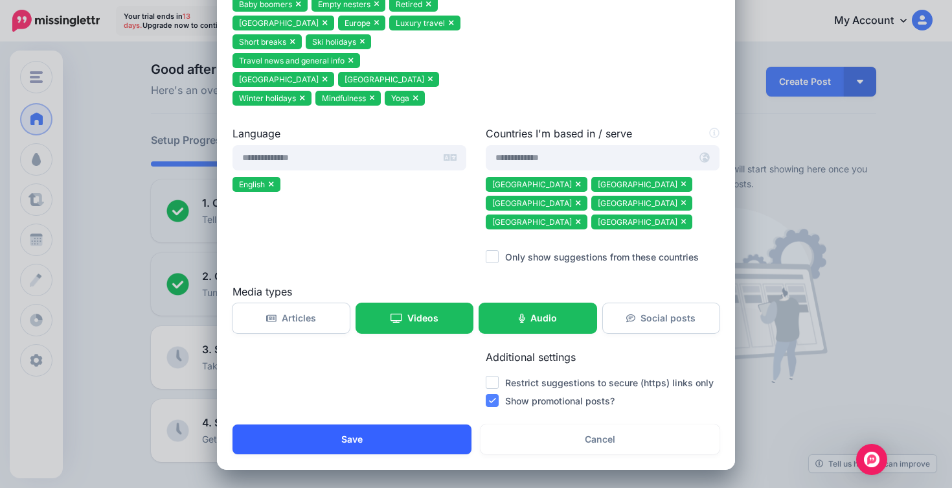
click at [316, 441] on button "Save" at bounding box center [351, 439] width 239 height 30
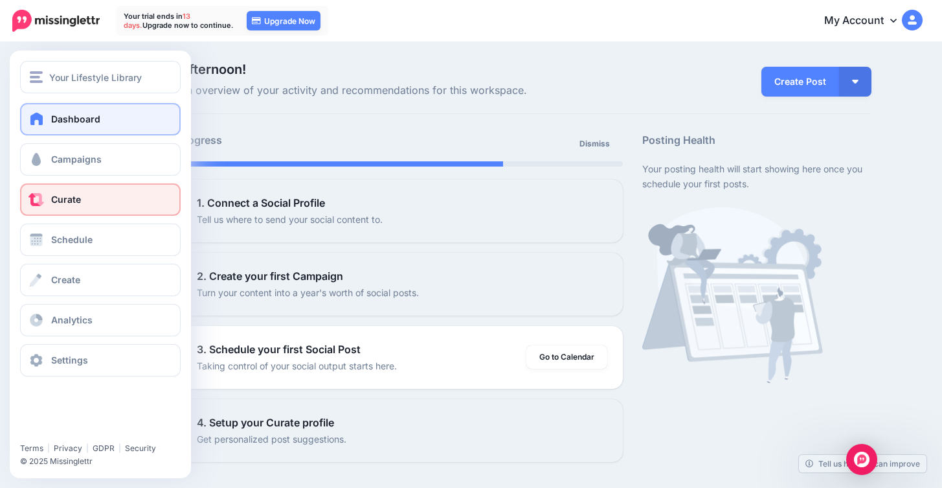
click at [119, 198] on link "Curate" at bounding box center [100, 199] width 161 height 32
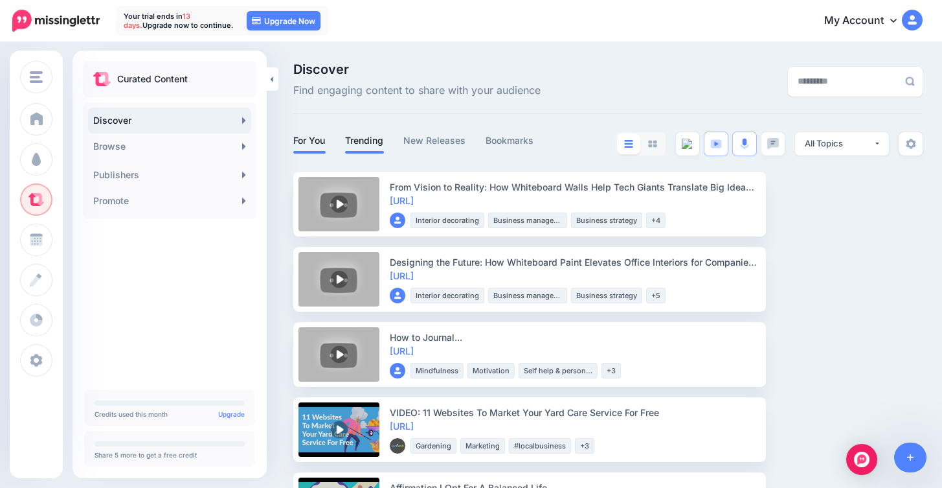
click at [364, 140] on link "Trending" at bounding box center [364, 141] width 39 height 16
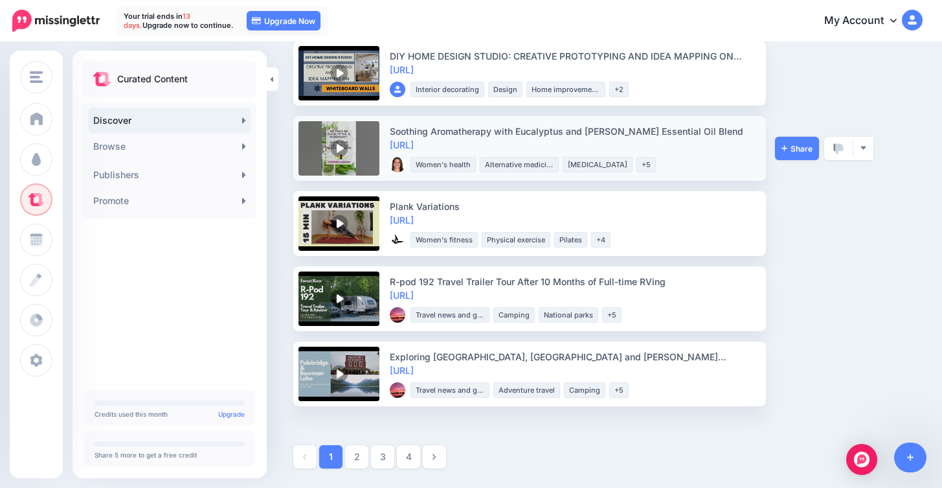
scroll to position [1371, 0]
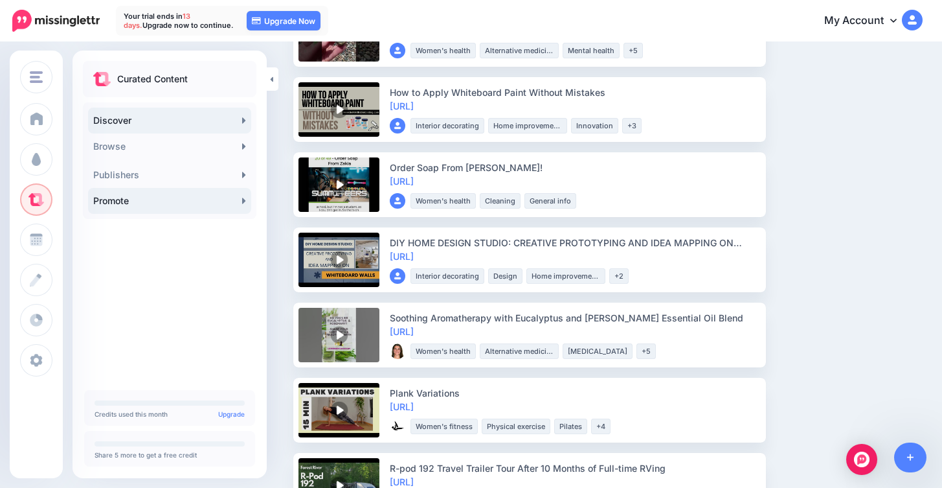
click at [163, 199] on link "Promote" at bounding box center [169, 201] width 163 height 26
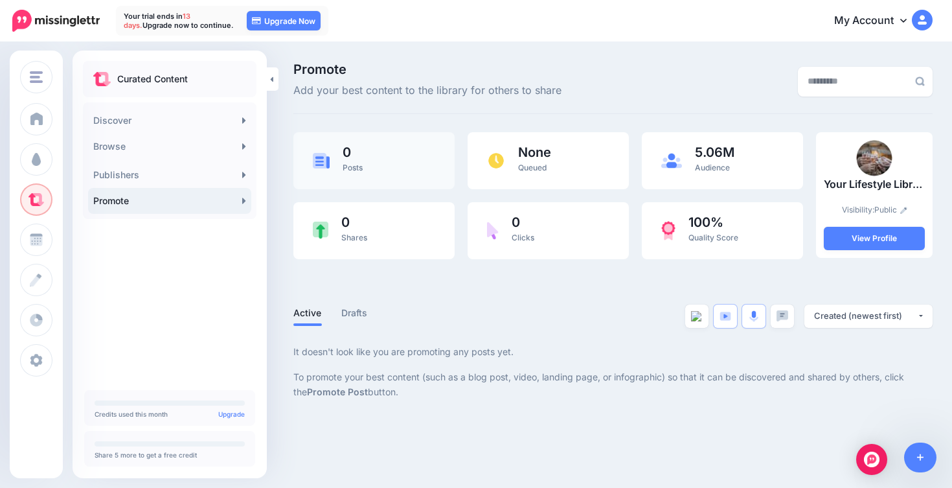
click at [366, 148] on div "0 Posts" at bounding box center [373, 160] width 161 height 57
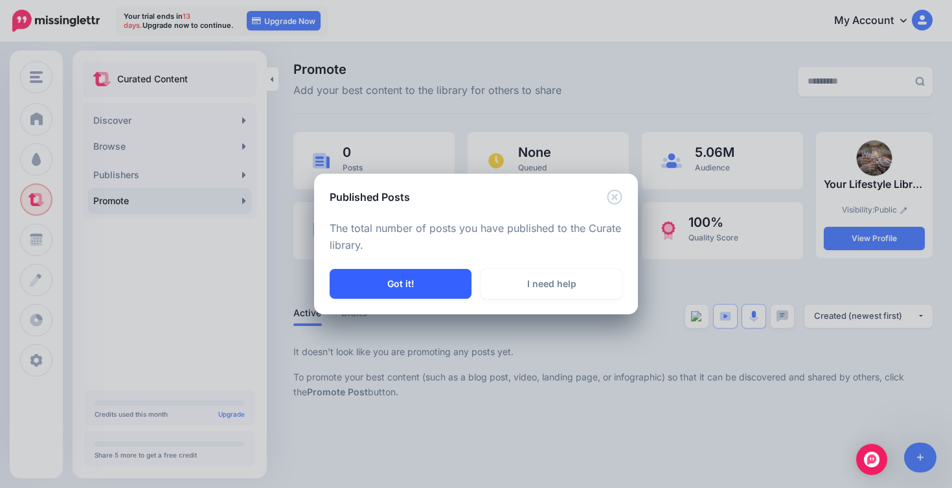
click at [346, 288] on button "Got it!" at bounding box center [401, 284] width 142 height 30
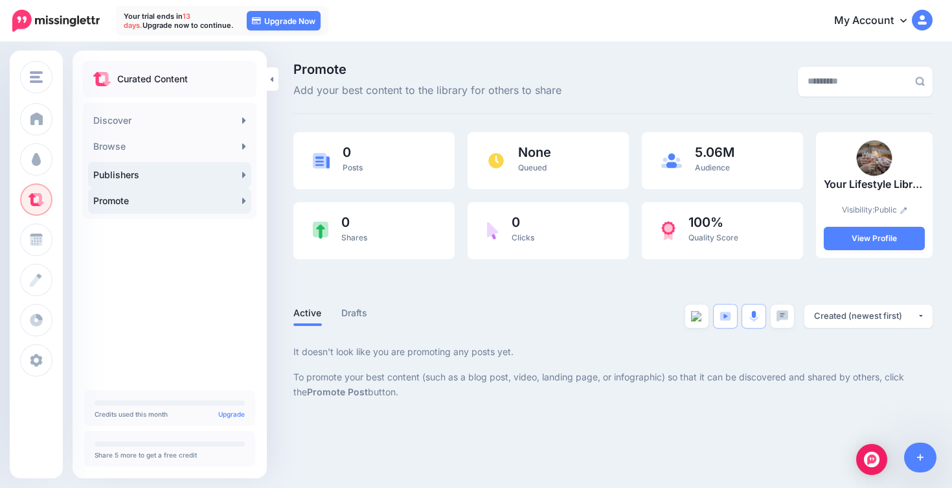
click at [230, 181] on link "Publishers" at bounding box center [169, 175] width 163 height 26
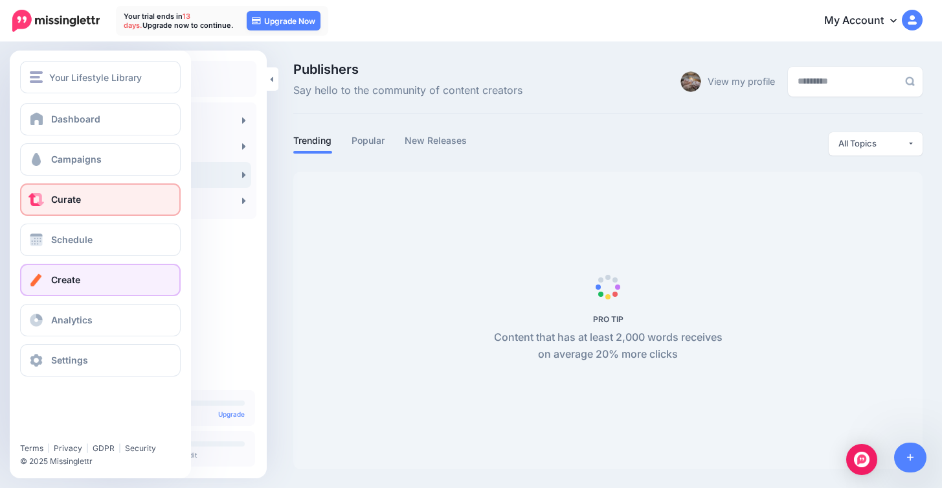
click at [91, 280] on link "Create" at bounding box center [100, 279] width 161 height 32
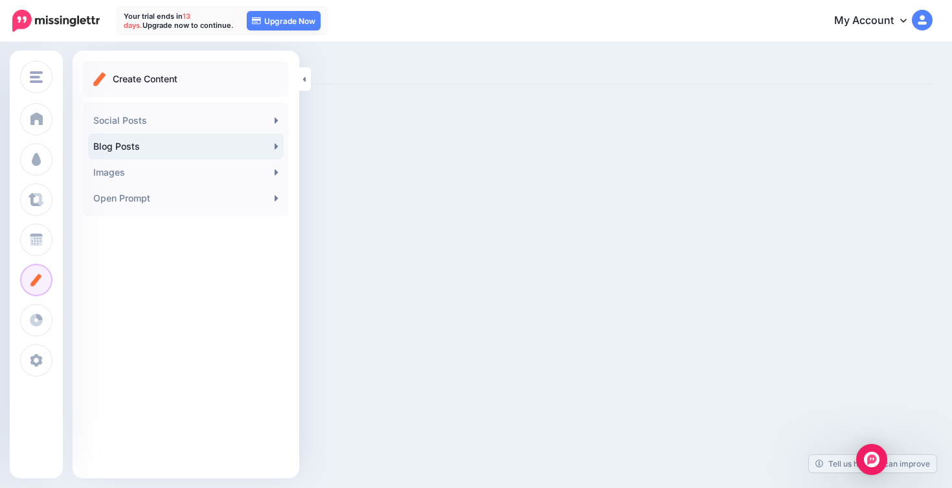
click at [174, 142] on link "Blog Posts" at bounding box center [186, 146] width 196 height 26
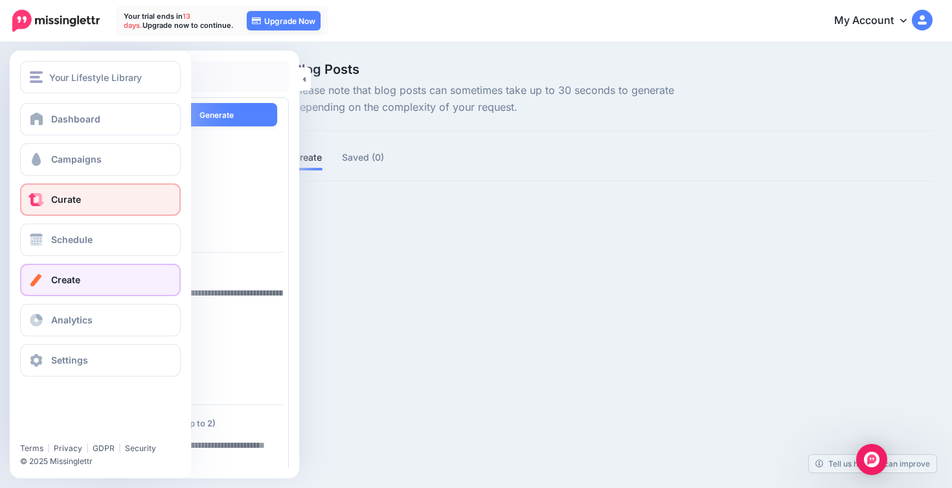
click at [71, 191] on link "Curate" at bounding box center [100, 199] width 161 height 32
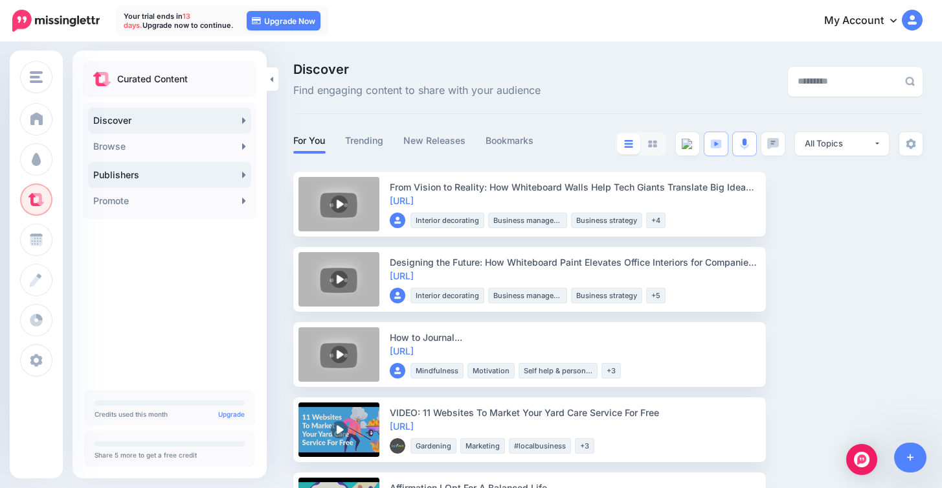
click at [125, 182] on link "Publishers" at bounding box center [169, 175] width 163 height 26
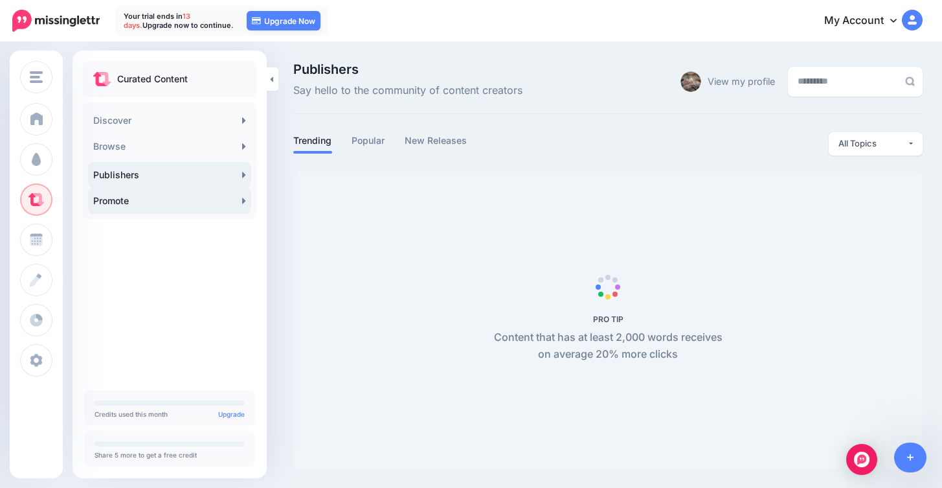
click at [128, 196] on link "Promote" at bounding box center [169, 201] width 163 height 26
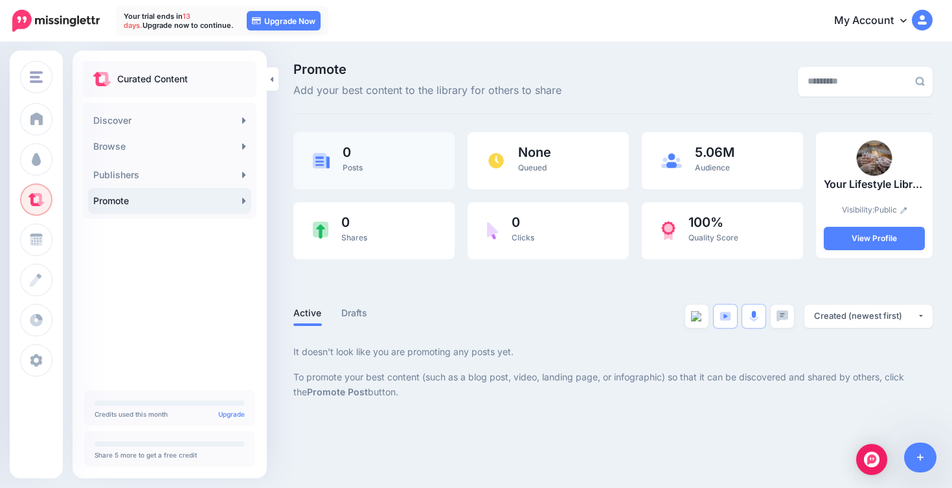
click at [348, 148] on span "0" at bounding box center [352, 152] width 20 height 13
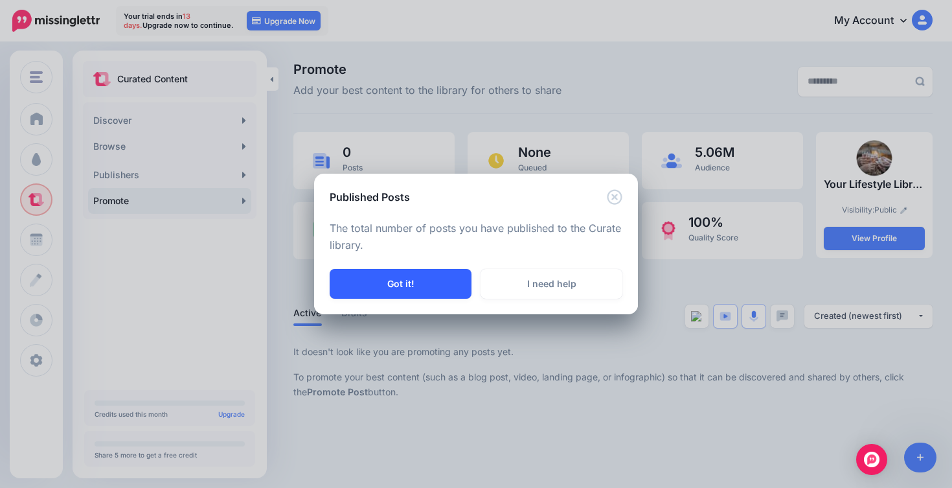
click at [418, 288] on button "Got it!" at bounding box center [401, 284] width 142 height 30
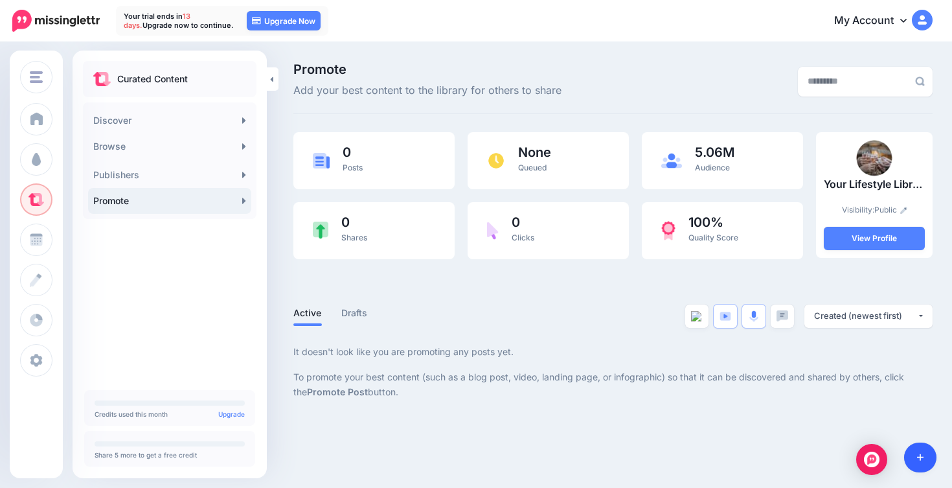
click at [915, 457] on link at bounding box center [920, 457] width 33 height 30
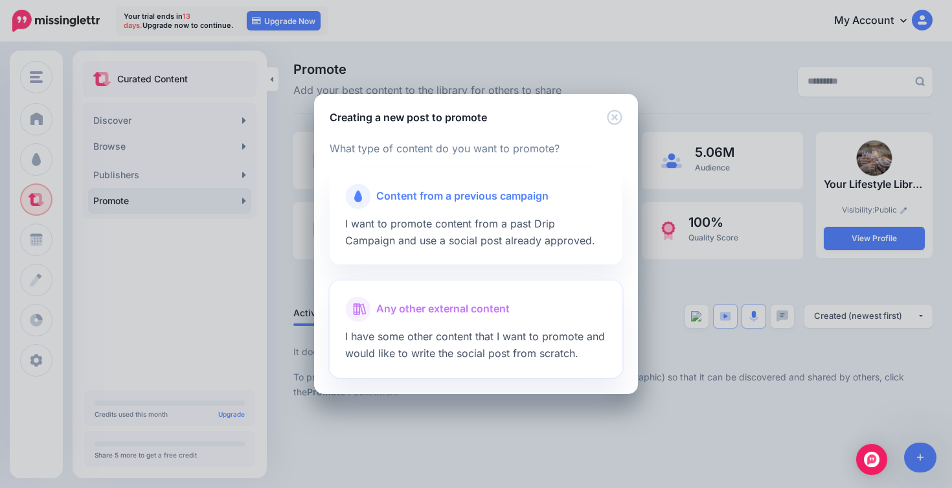
click at [506, 307] on span "Any other external content" at bounding box center [442, 308] width 133 height 17
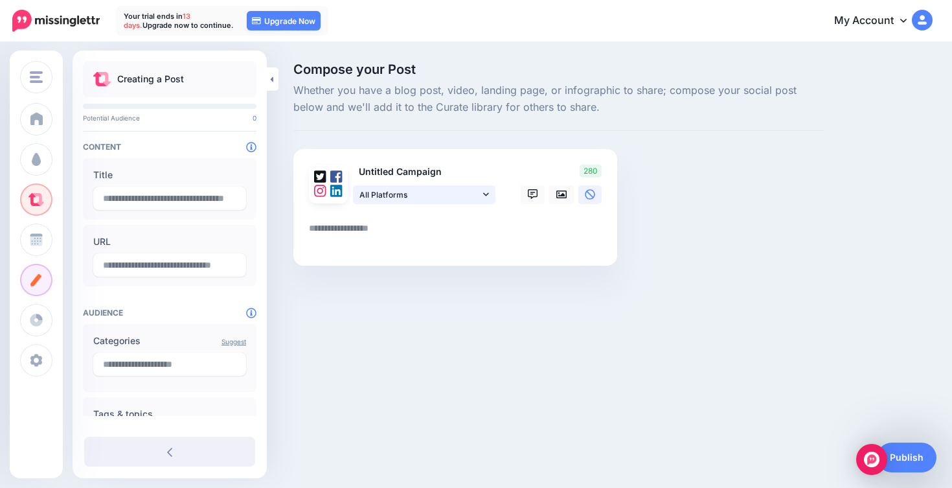
click at [486, 199] on icon at bounding box center [486, 194] width 6 height 9
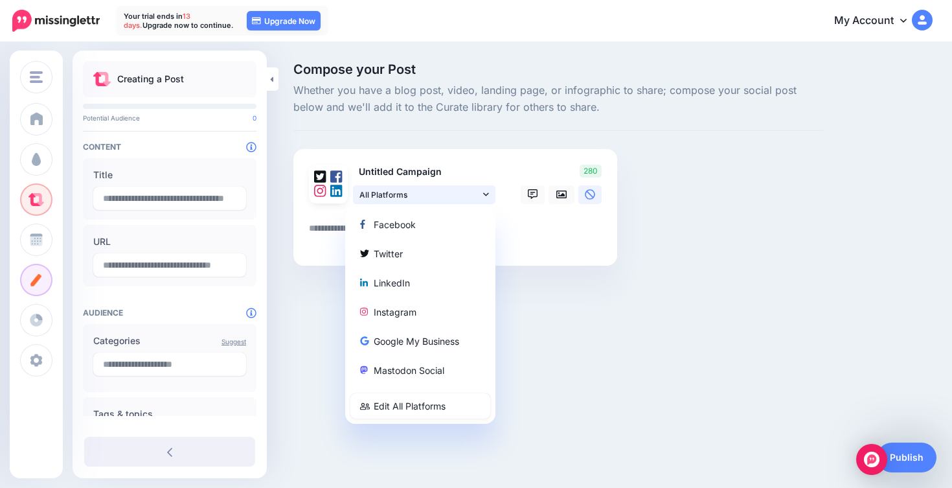
click at [486, 199] on icon at bounding box center [486, 194] width 6 height 9
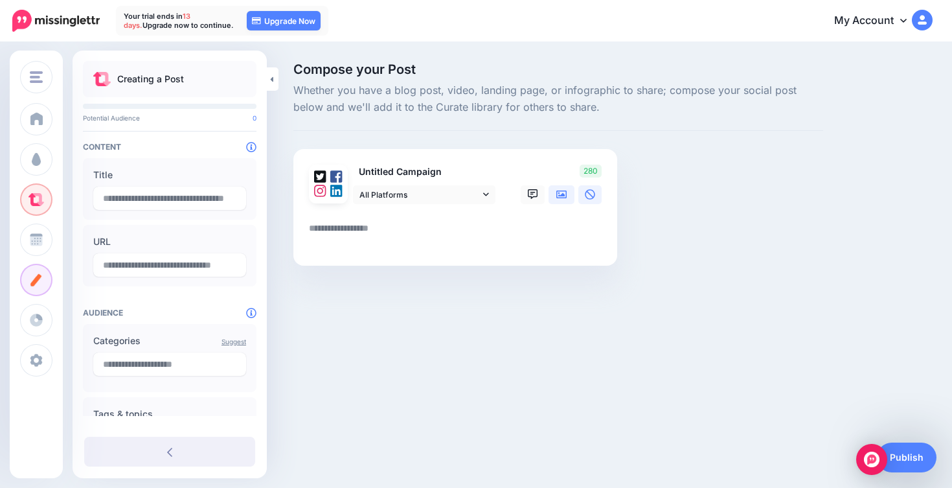
click at [568, 196] on link at bounding box center [561, 194] width 26 height 19
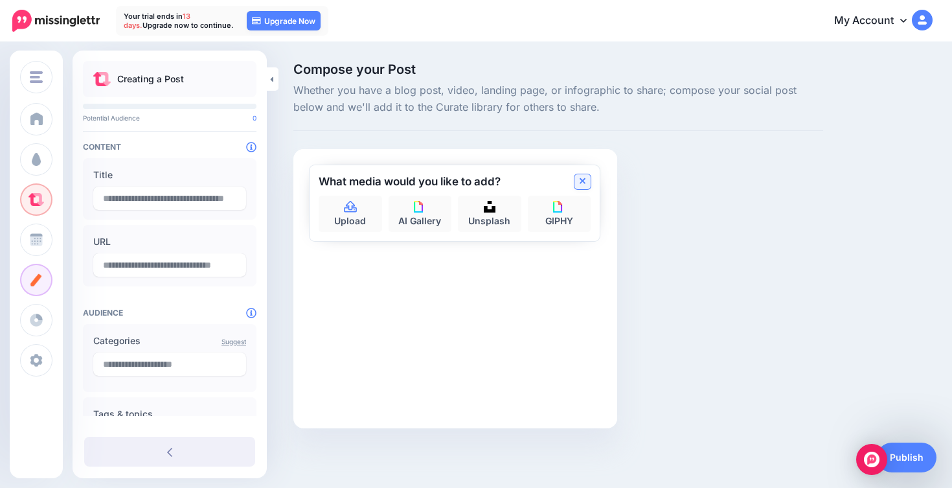
click at [581, 179] on icon at bounding box center [582, 181] width 6 height 6
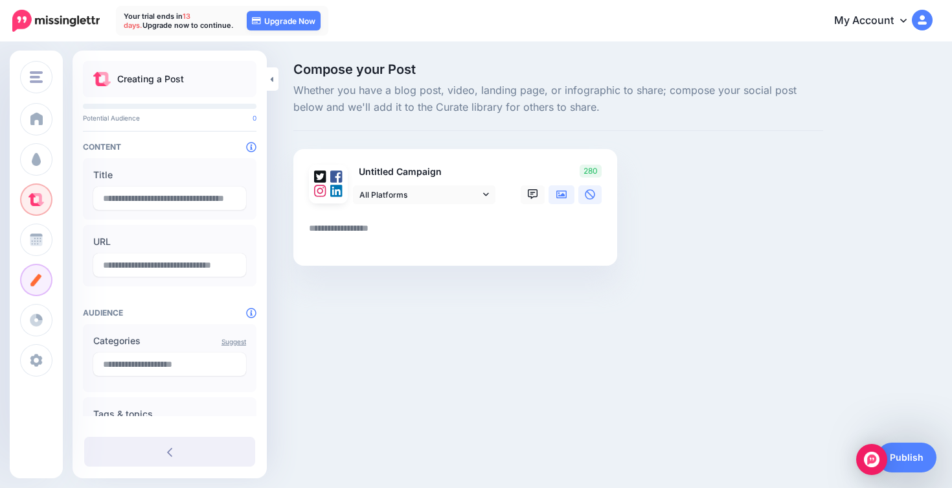
click at [559, 192] on icon at bounding box center [561, 194] width 10 height 10
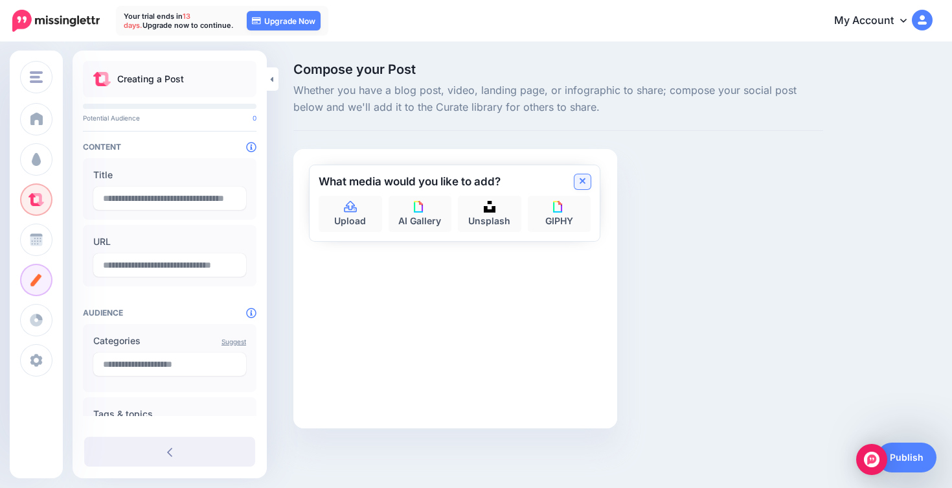
click at [582, 179] on icon at bounding box center [582, 181] width 6 height 10
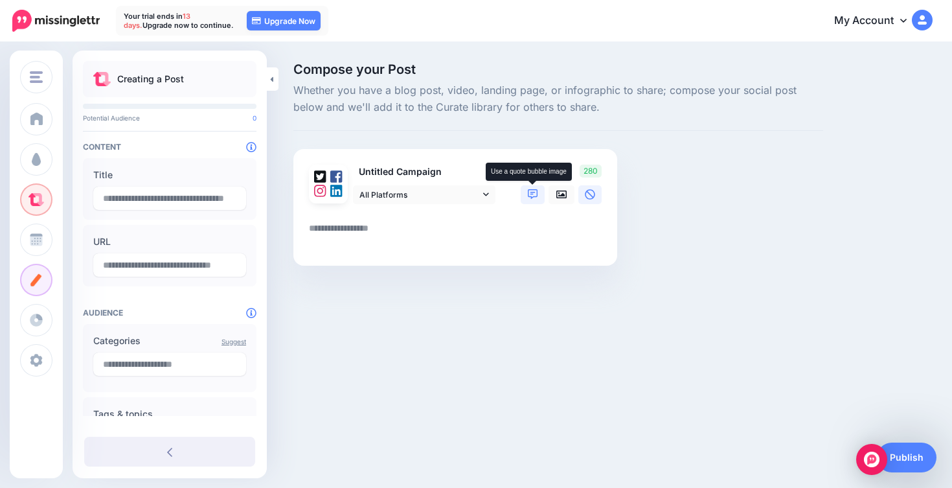
click at [535, 192] on icon at bounding box center [533, 194] width 10 height 10
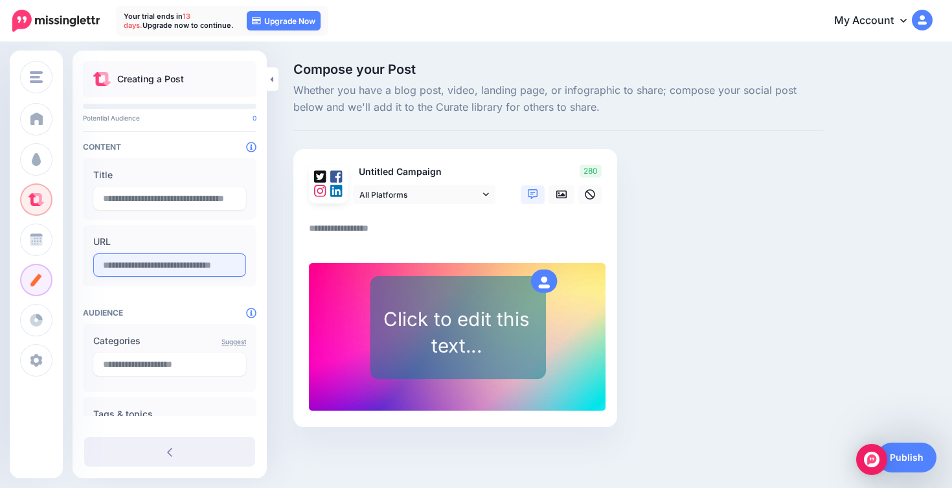
click at [133, 259] on input "text" at bounding box center [169, 264] width 153 height 23
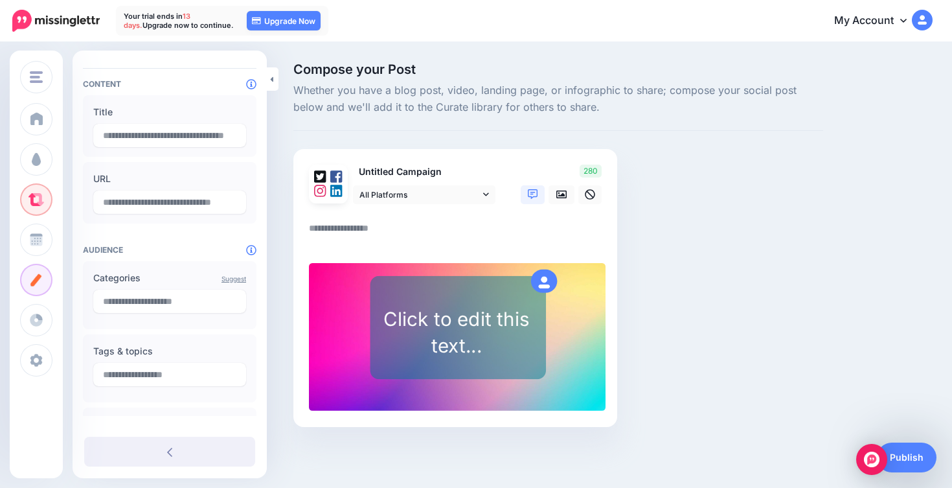
scroll to position [189, 0]
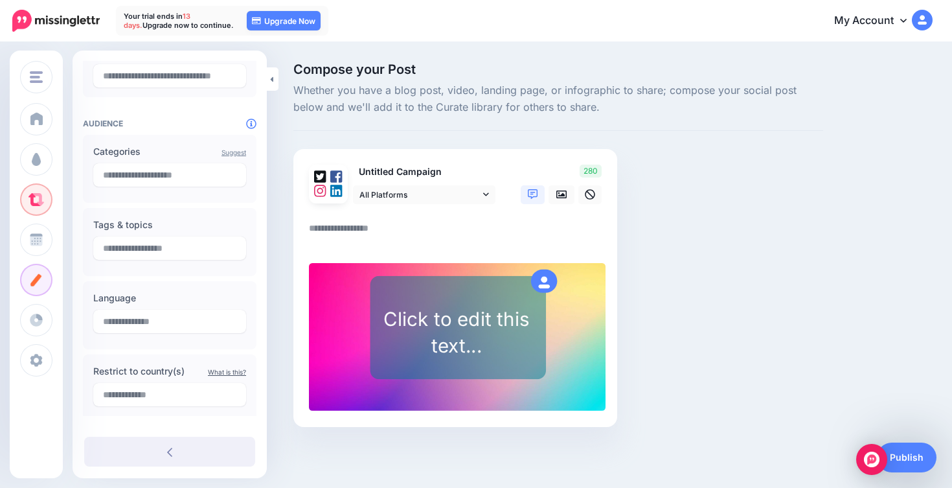
click at [904, 22] on icon at bounding box center [903, 21] width 6 height 4
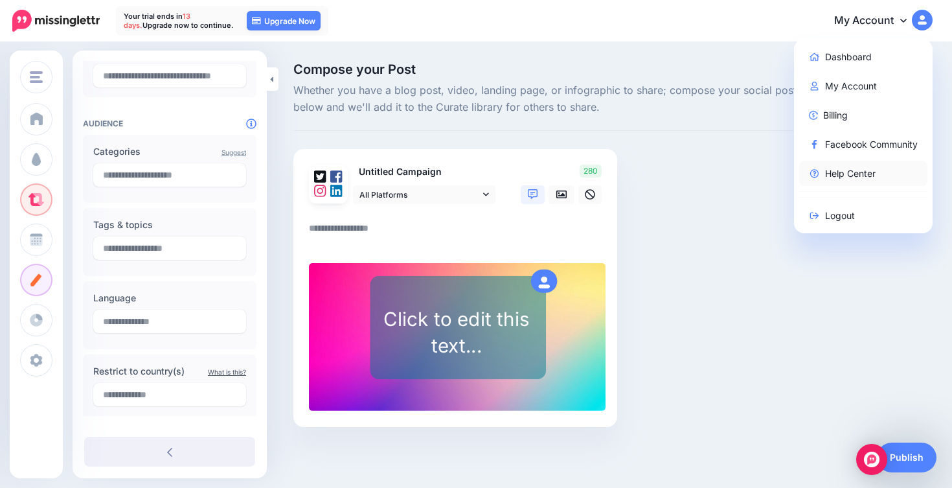
click at [867, 179] on link "Help Center" at bounding box center [863, 173] width 129 height 25
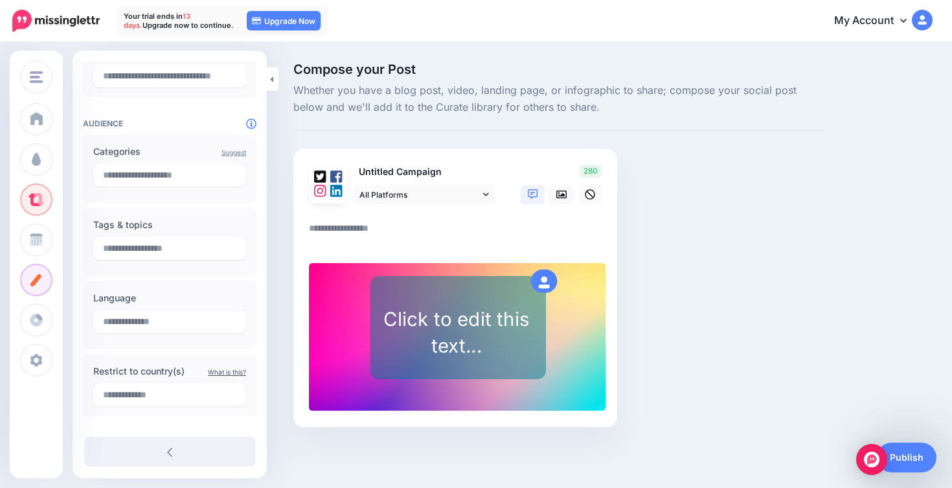
scroll to position [0, 0]
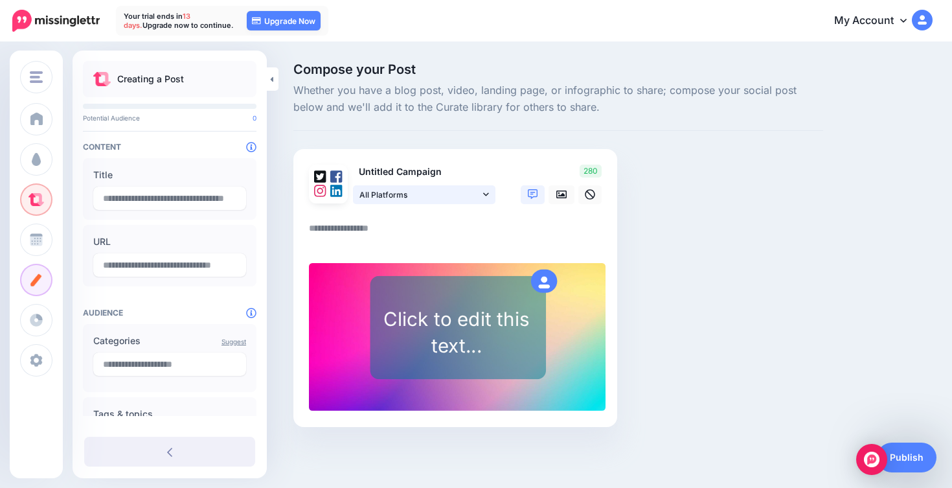
click at [385, 194] on span "All Platforms" at bounding box center [419, 195] width 120 height 14
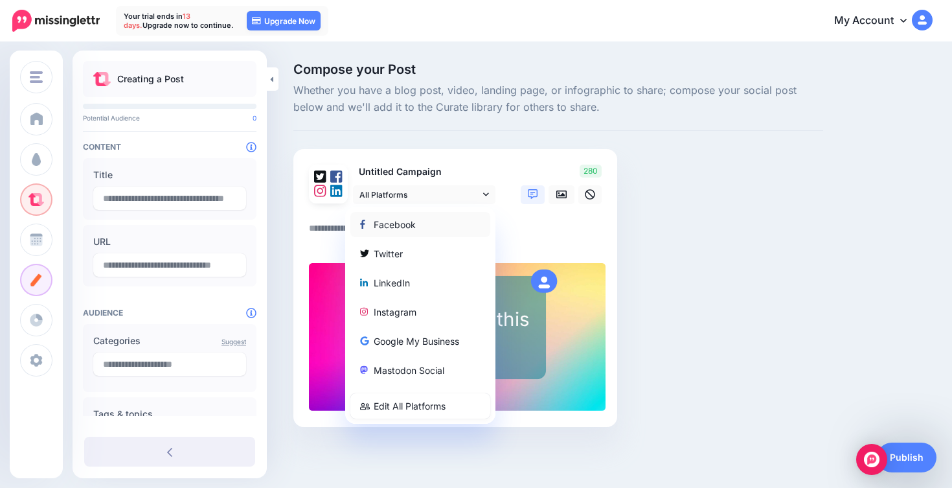
click at [394, 230] on div "Facebook" at bounding box center [420, 224] width 120 height 16
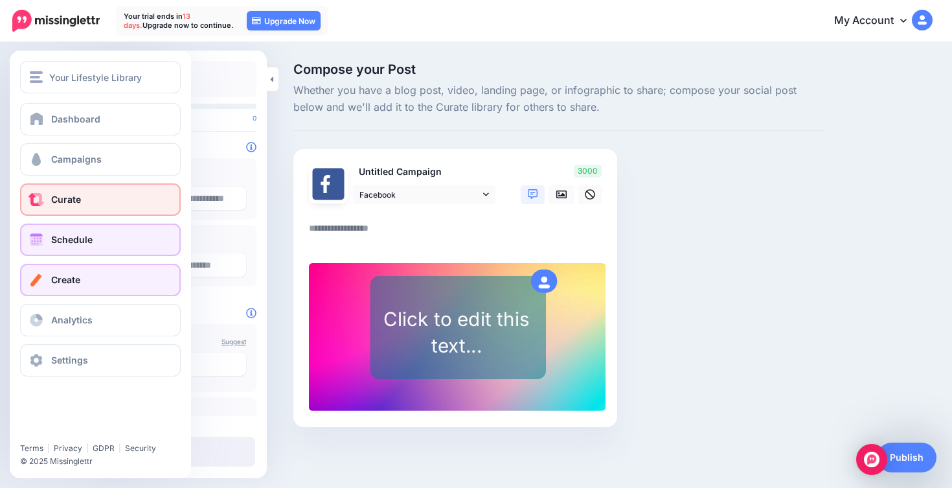
click at [67, 238] on span "Schedule" at bounding box center [71, 239] width 41 height 11
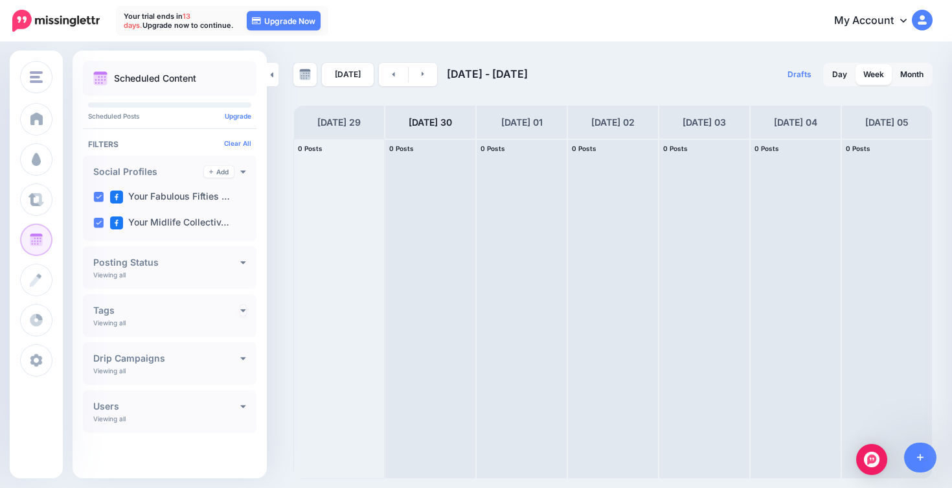
click at [243, 308] on icon at bounding box center [243, 309] width 6 height 9
